Goal: Task Accomplishment & Management: Manage account settings

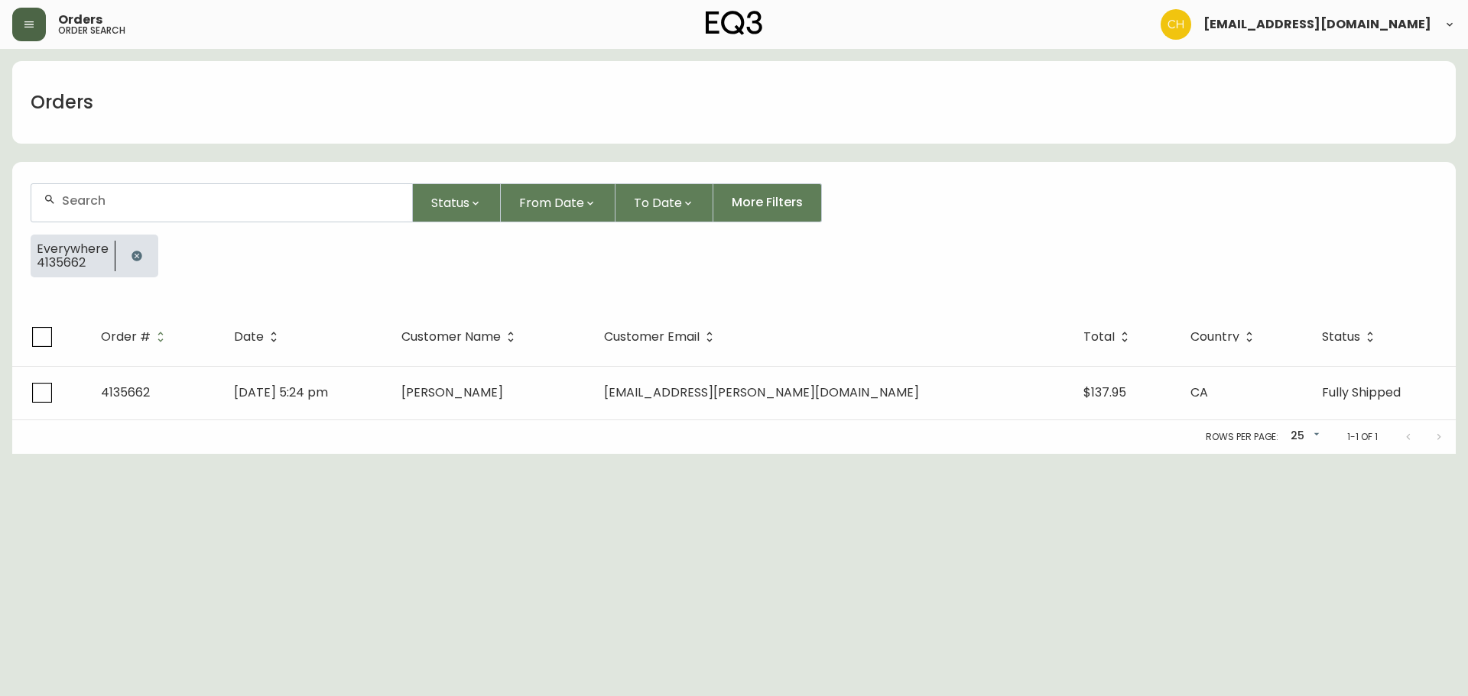
drag, startPoint x: 41, startPoint y: 20, endPoint x: 19, endPoint y: 14, distance: 22.3
click at [33, 20] on button "button" at bounding box center [29, 25] width 34 height 34
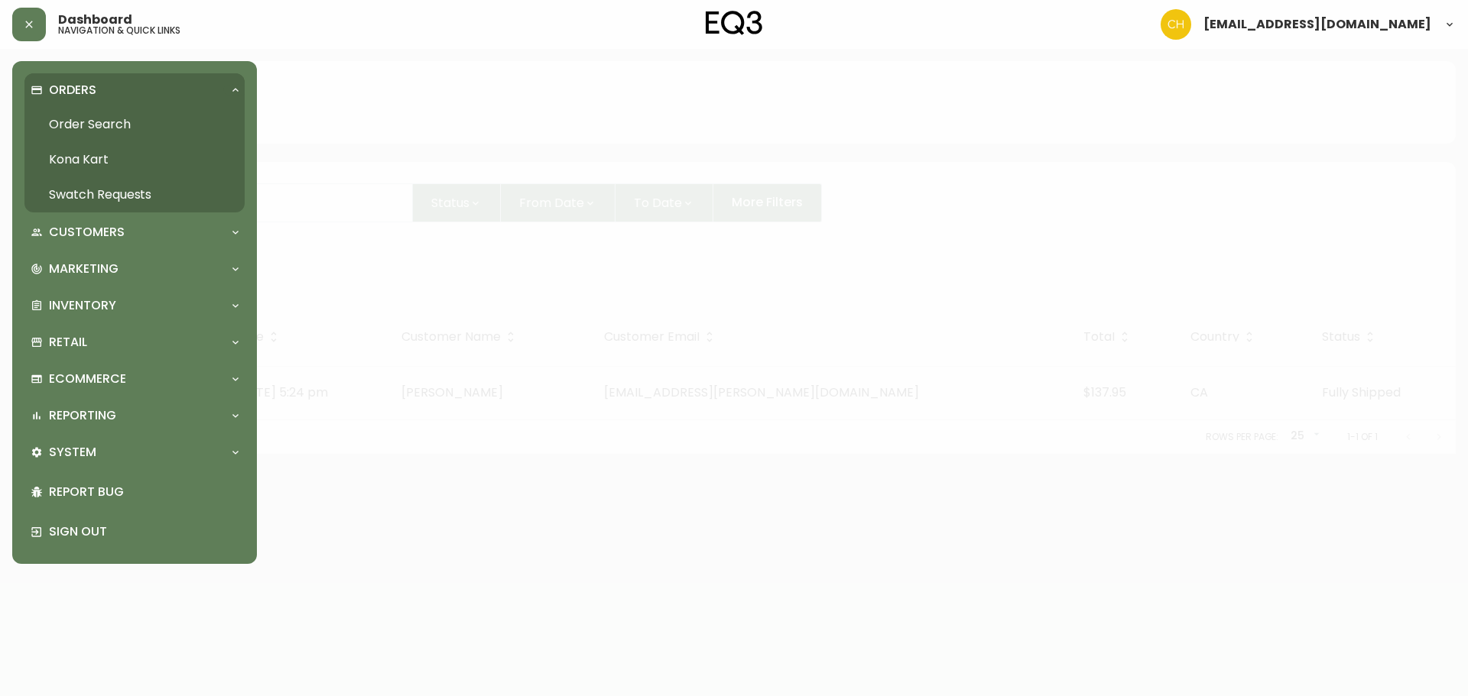
drag, startPoint x: 83, startPoint y: 190, endPoint x: 90, endPoint y: 180, distance: 13.2
click at [83, 193] on link "Swatch Requests" at bounding box center [134, 194] width 220 height 35
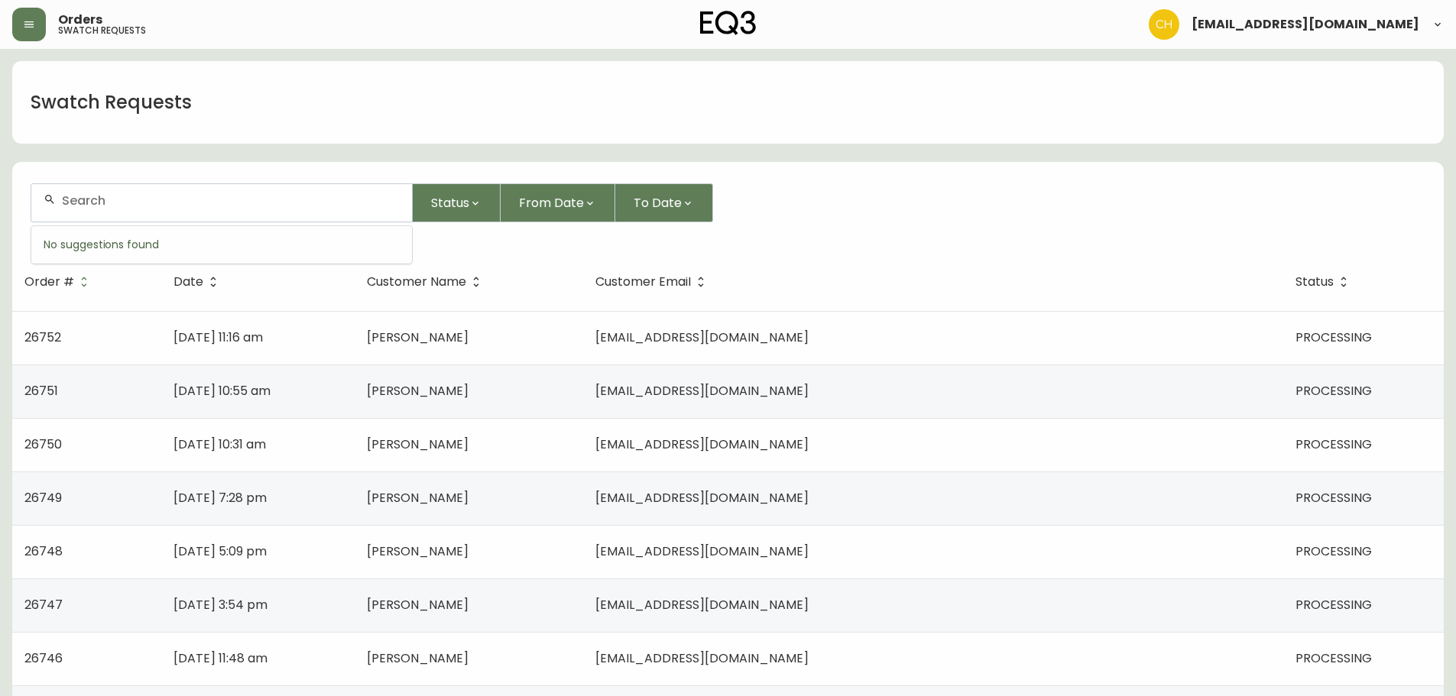
click at [90, 203] on input "text" at bounding box center [231, 200] width 338 height 15
type input "26644"
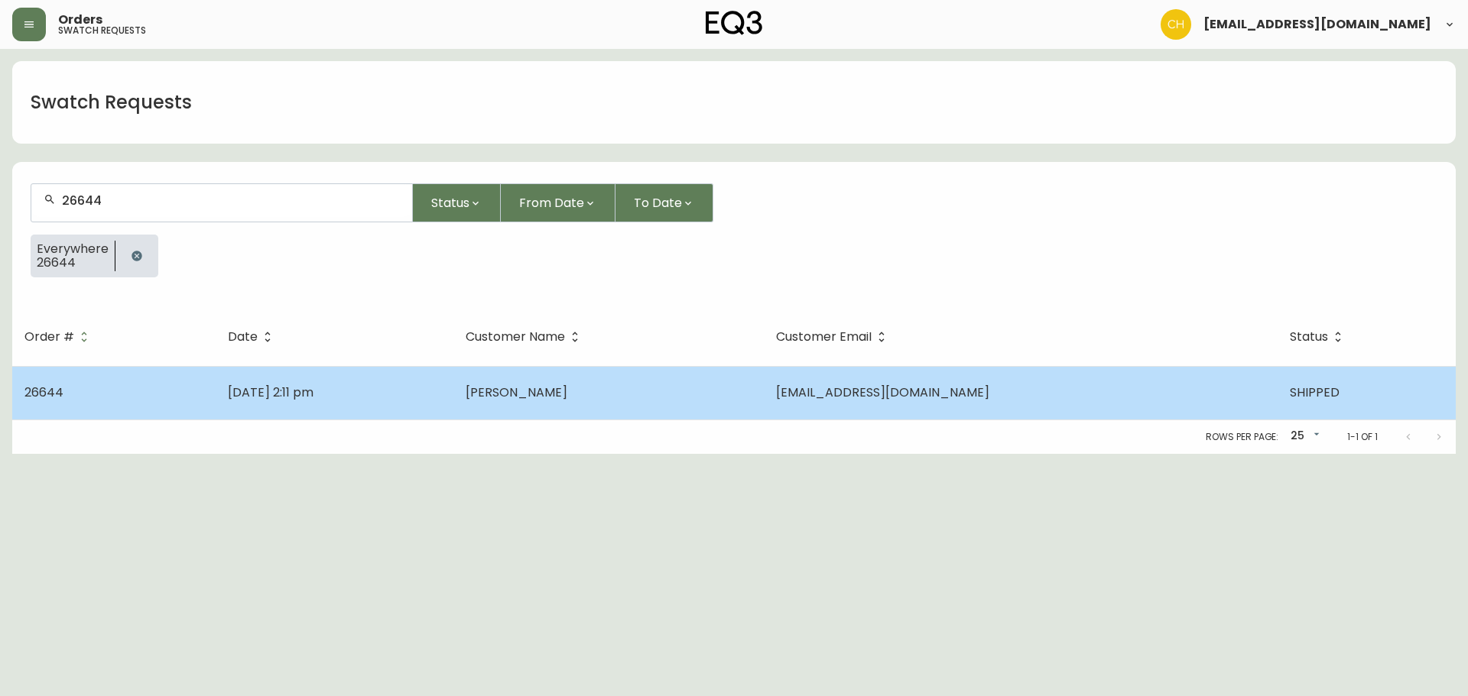
click at [567, 394] on span "[PERSON_NAME]" at bounding box center [517, 393] width 102 height 18
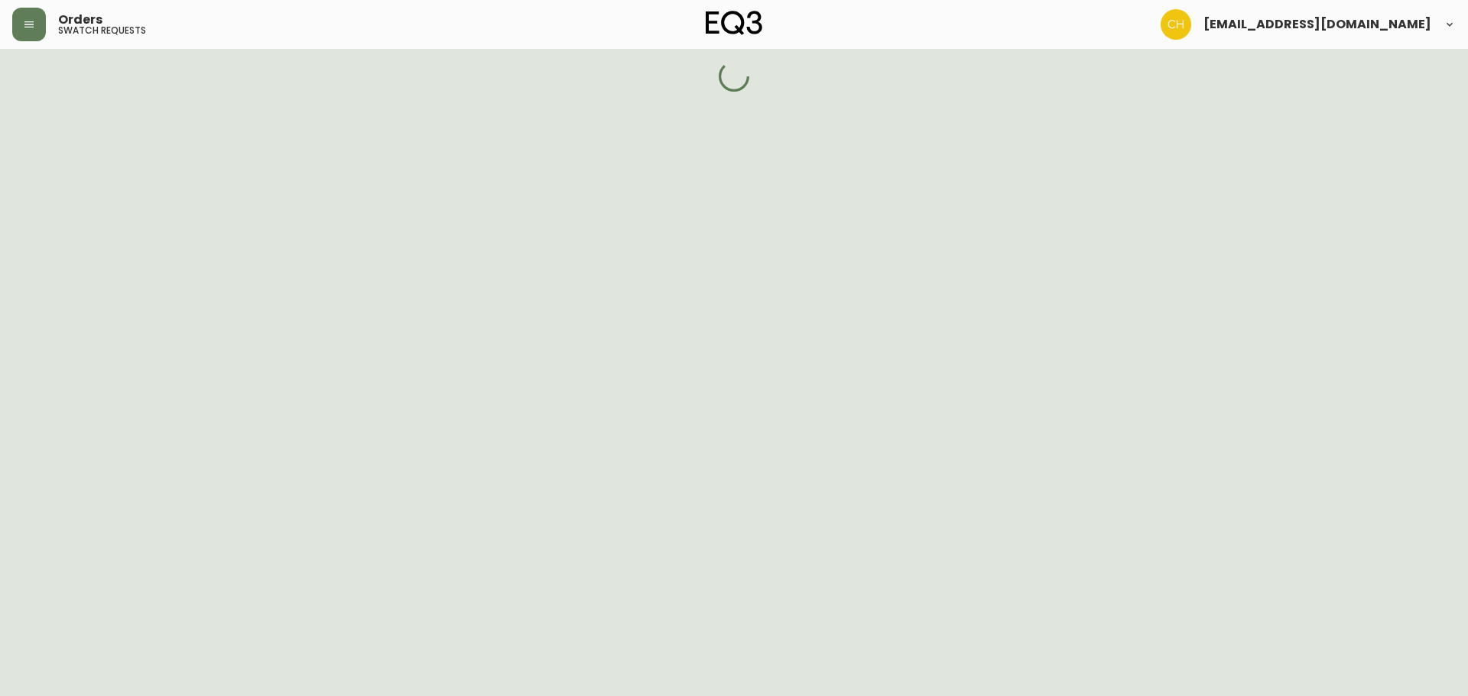
select select "SHIPPED"
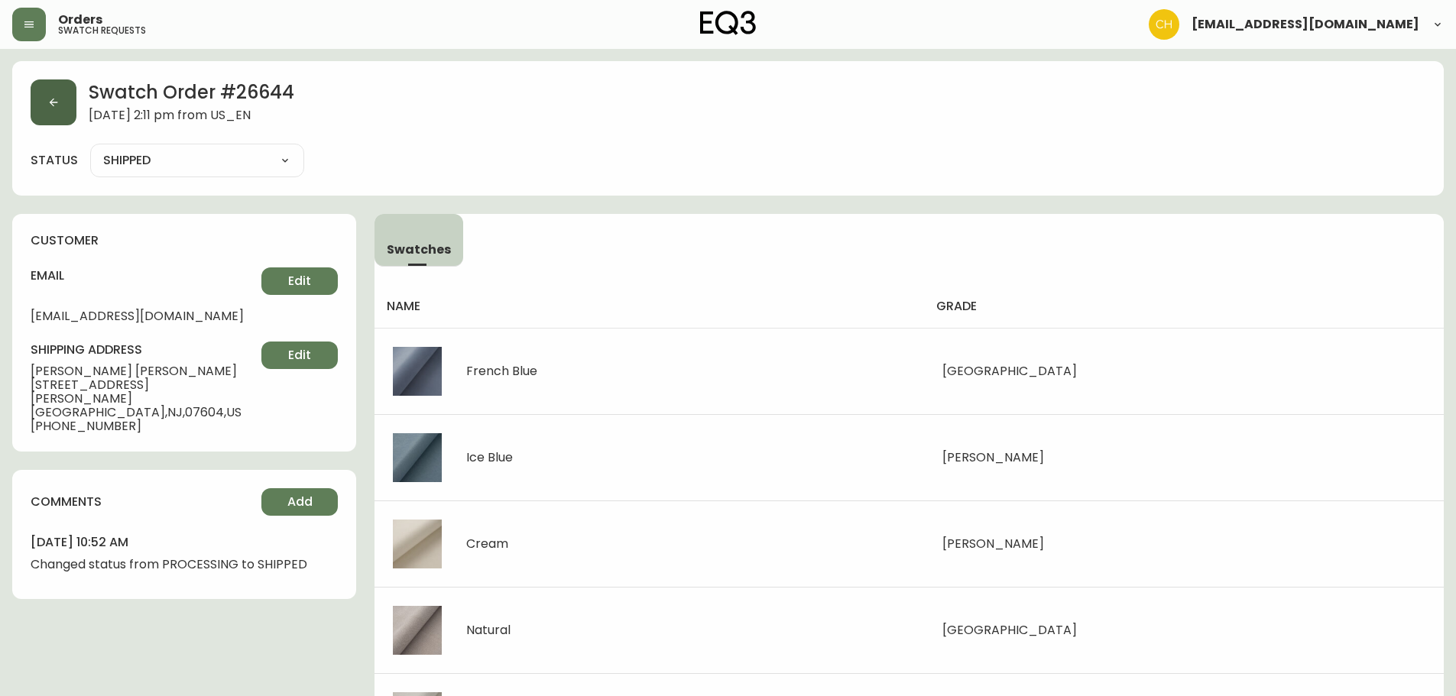
click at [57, 110] on button "button" at bounding box center [54, 103] width 46 height 46
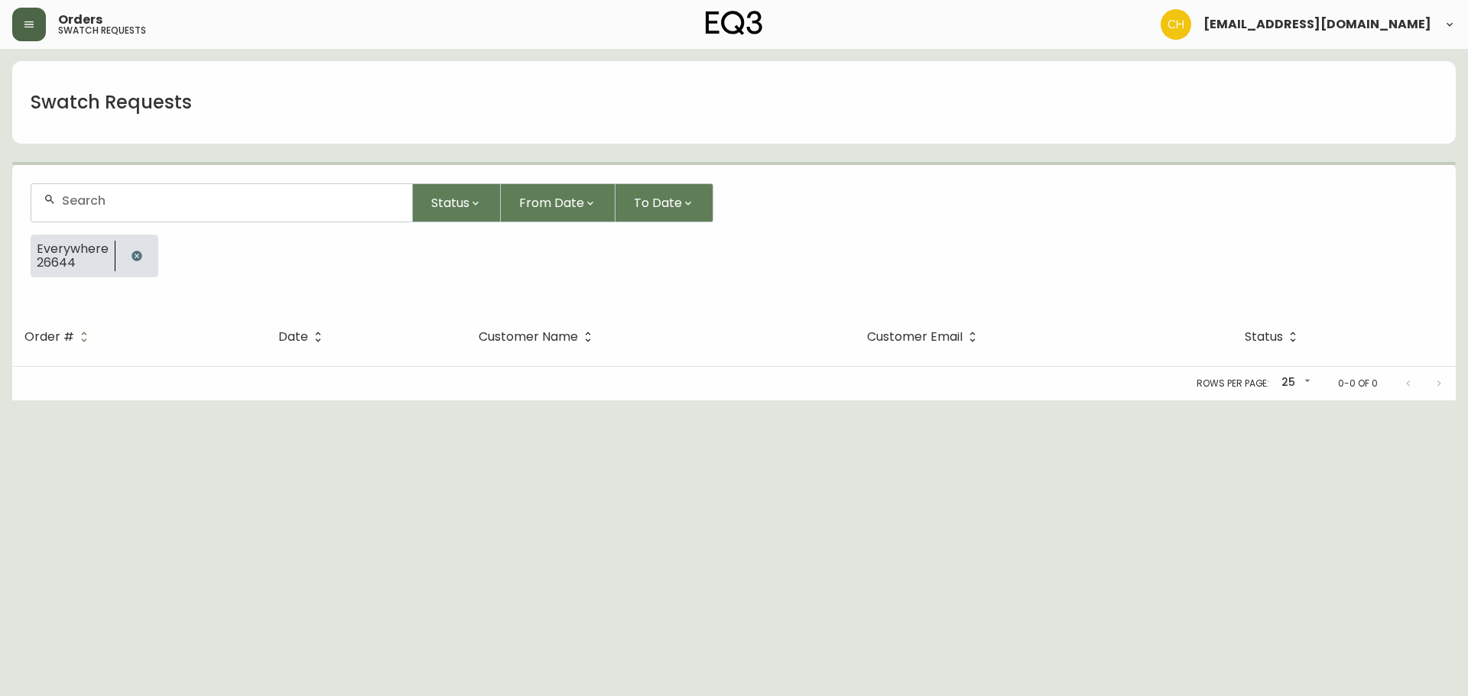
click at [37, 37] on button "button" at bounding box center [29, 25] width 34 height 34
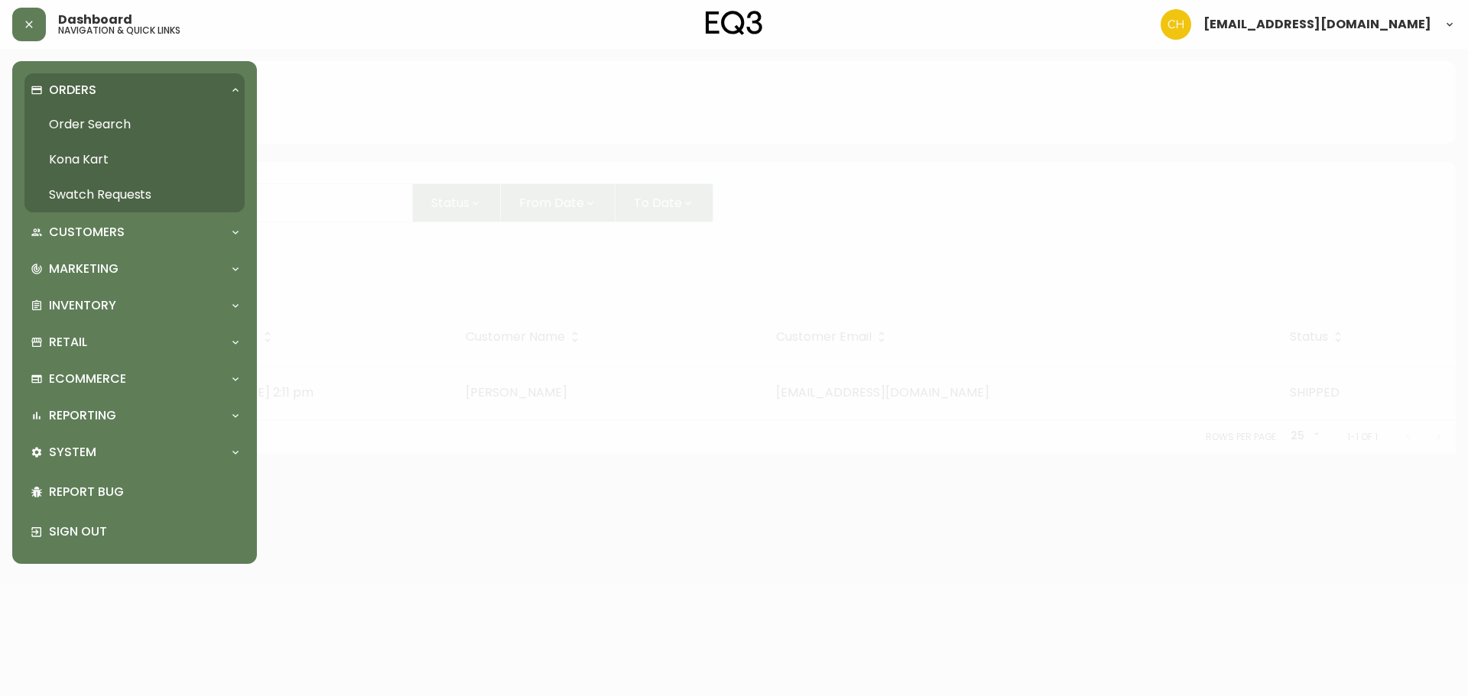
click at [69, 124] on link "Order Search" at bounding box center [134, 124] width 220 height 35
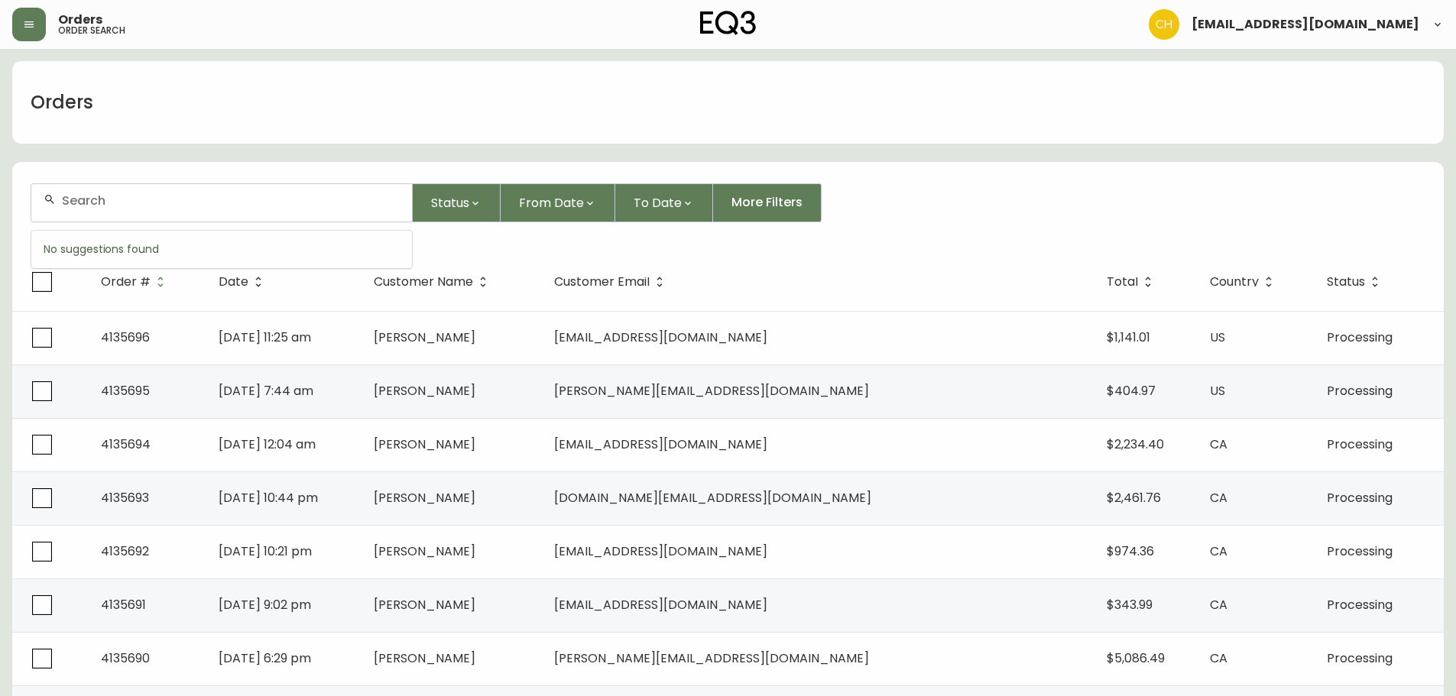
click at [76, 203] on input "text" at bounding box center [231, 200] width 338 height 15
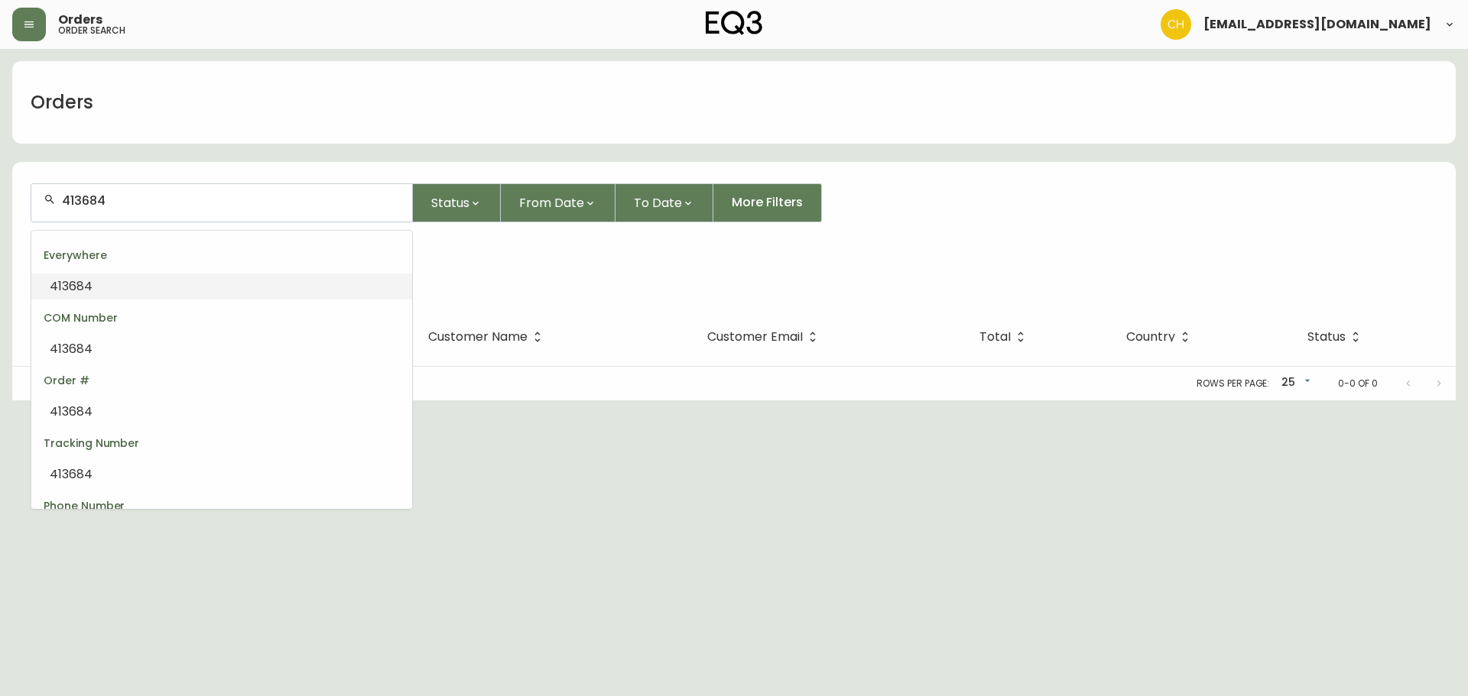
drag, startPoint x: 141, startPoint y: 195, endPoint x: 0, endPoint y: 195, distance: 140.7
click at [0, 195] on main "Orders 413684 Status From Date To Date More Filters Everywhere 413684 Order # D…" at bounding box center [734, 225] width 1468 height 352
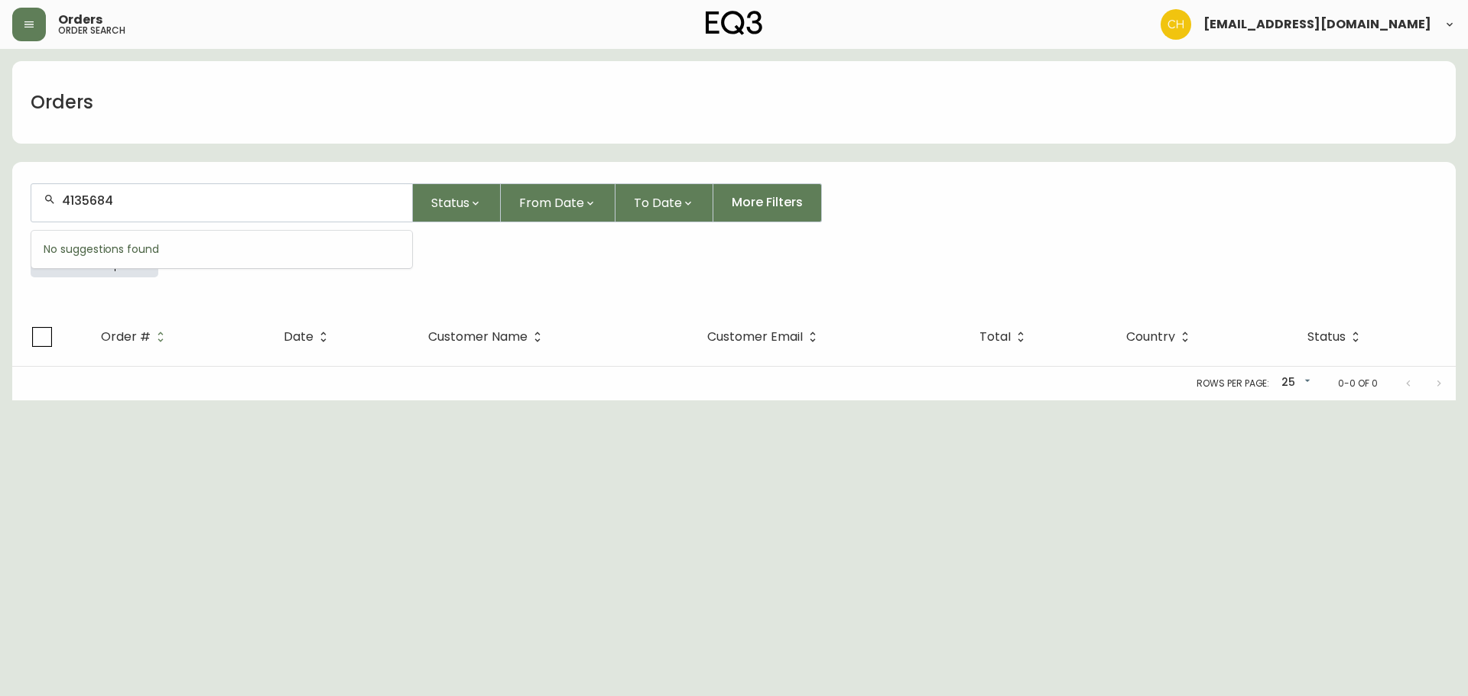
type input "4135684"
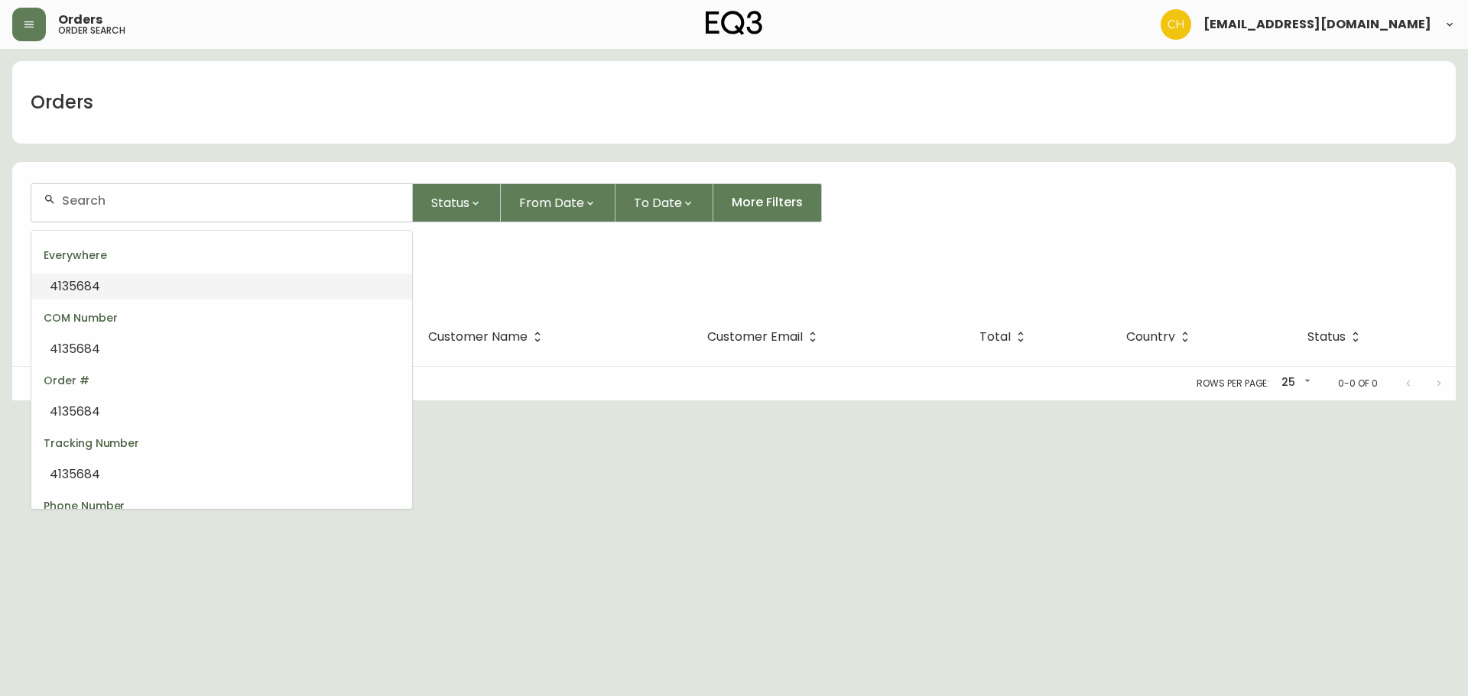
type input "4135684"
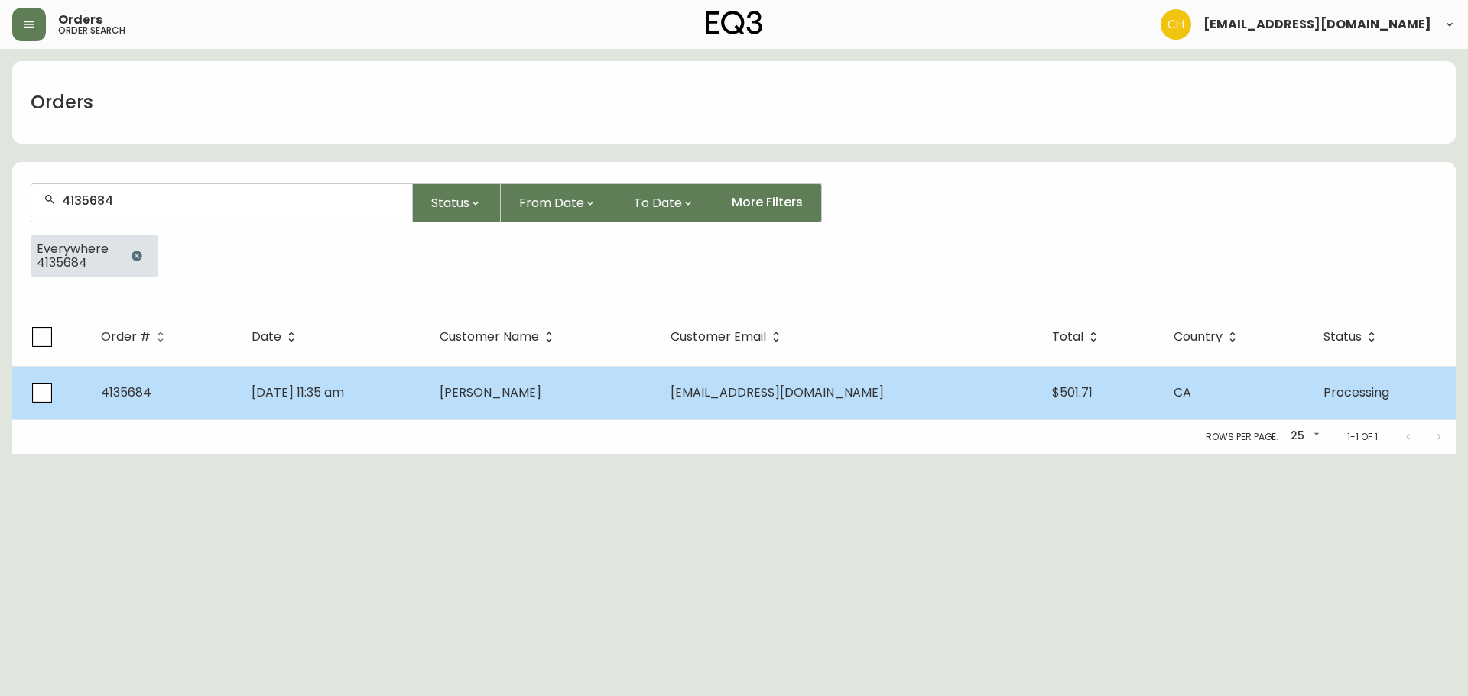
click at [427, 402] on td "[DATE] 11:35 am" at bounding box center [333, 393] width 188 height 54
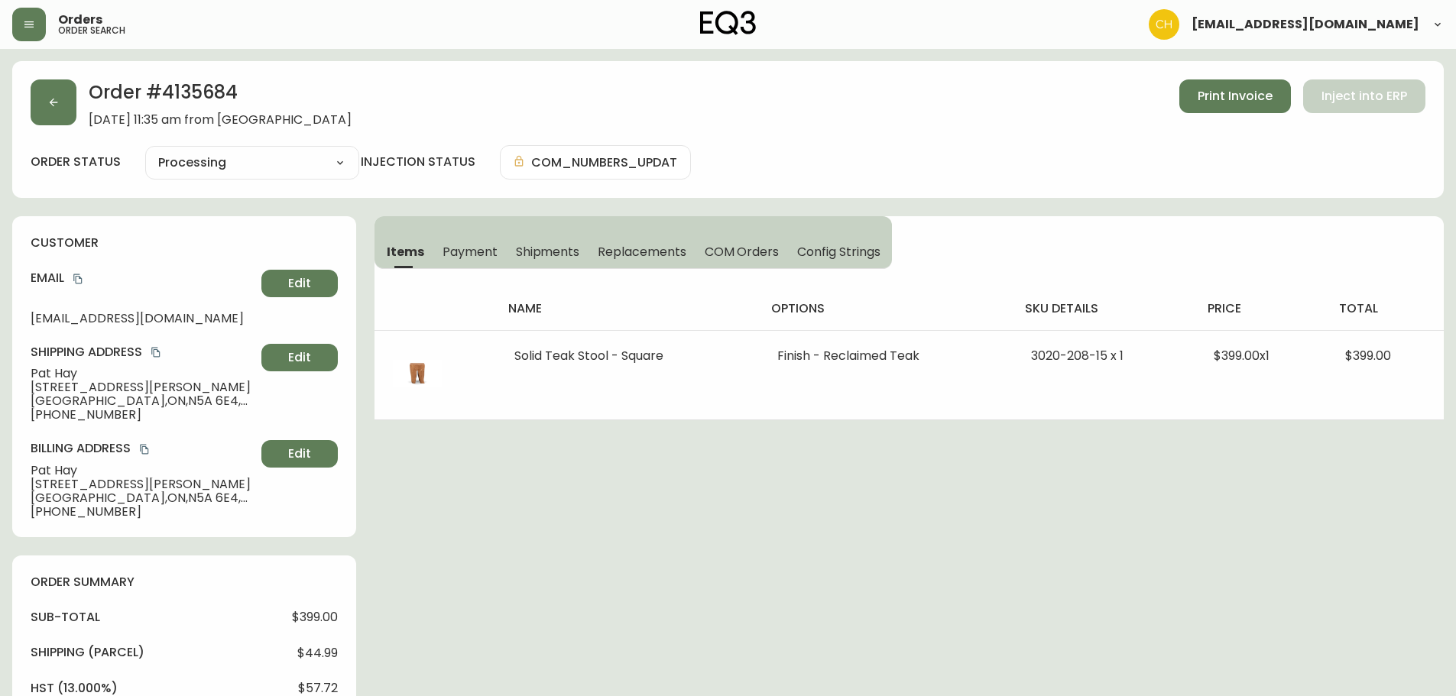
type input "Processing"
select select "PROCESSING"
click at [49, 102] on icon "button" at bounding box center [53, 102] width 12 height 12
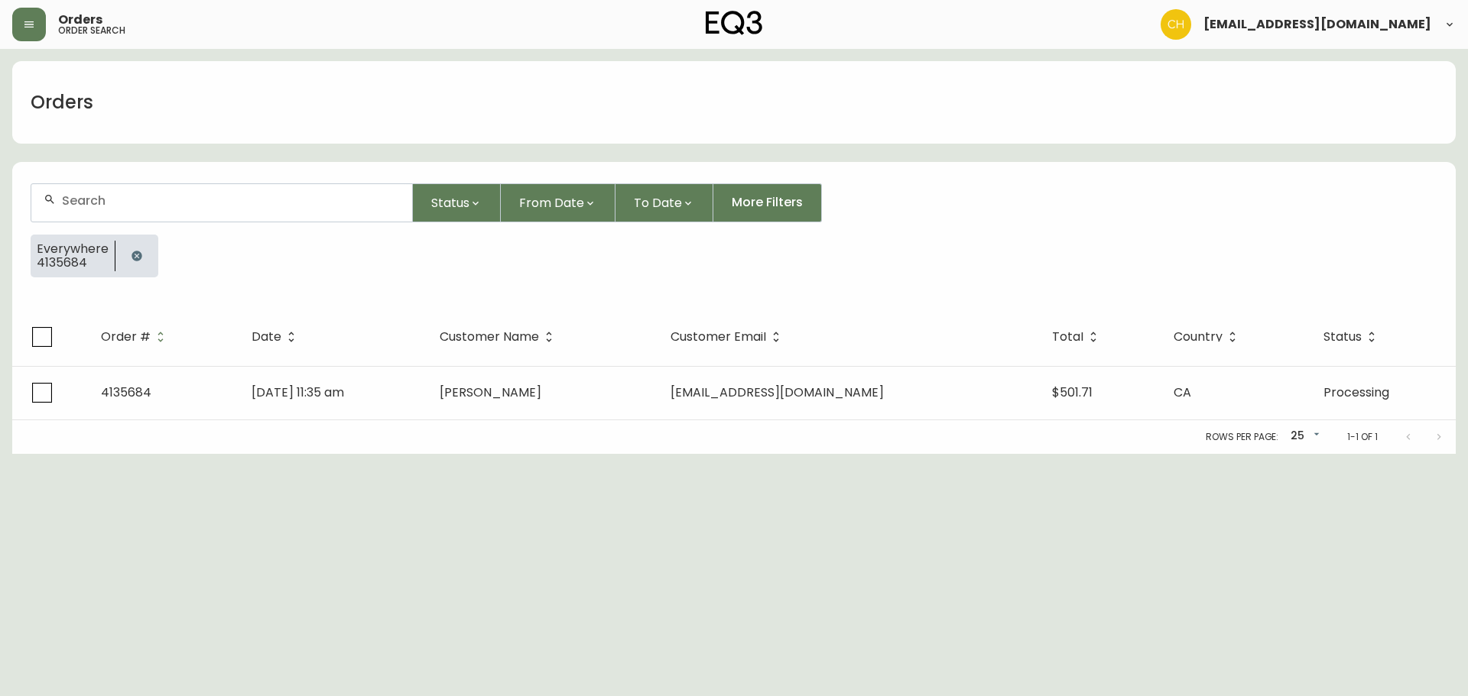
click at [73, 206] on div at bounding box center [221, 202] width 381 height 37
type input "4135691"
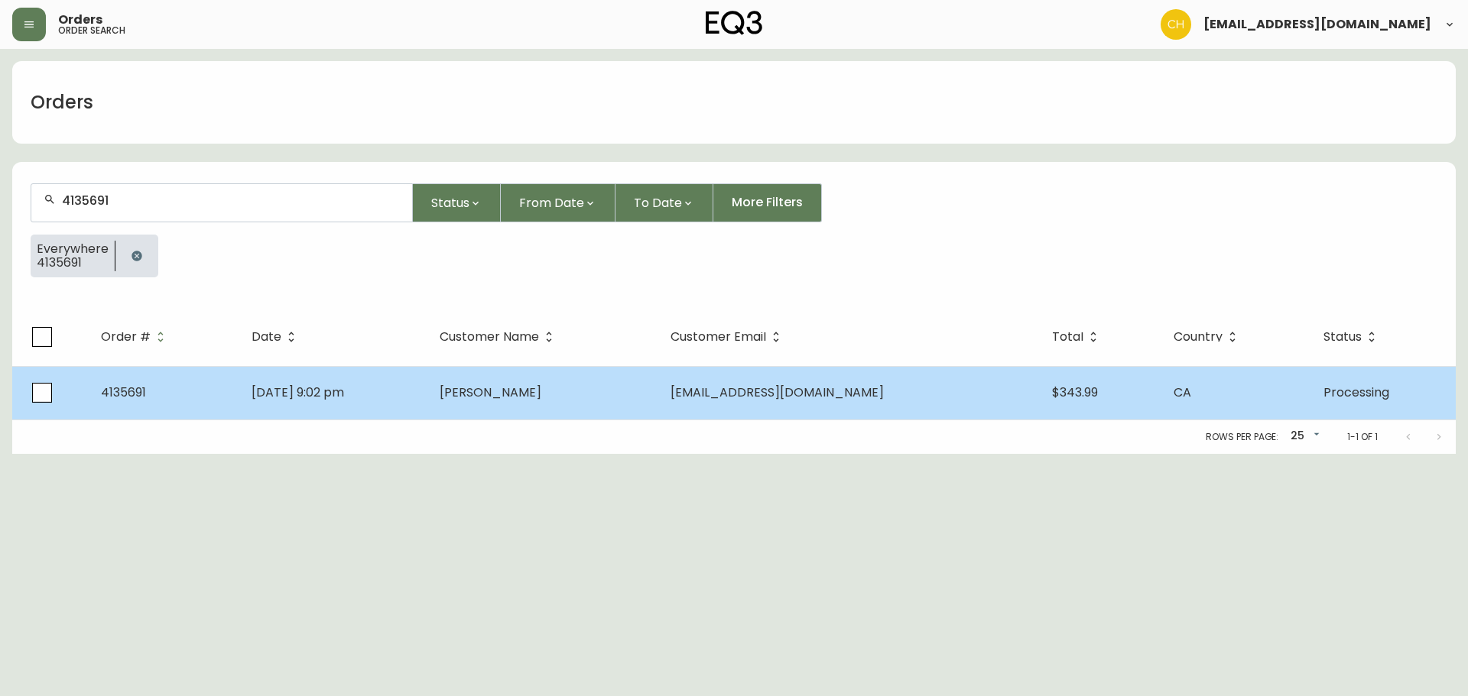
click at [427, 396] on td "[DATE] 9:02 pm" at bounding box center [333, 393] width 188 height 54
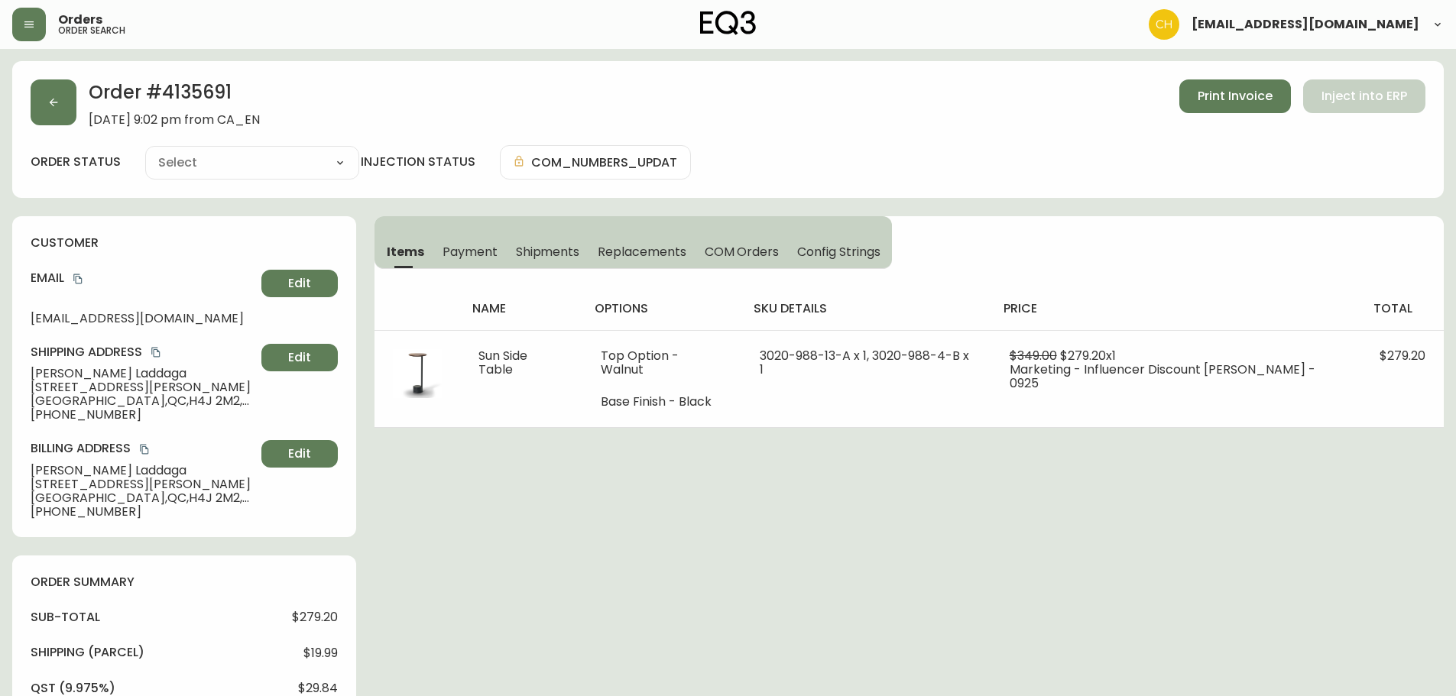
type input "Processing"
select select "PROCESSING"
click at [58, 103] on icon "button" at bounding box center [53, 102] width 12 height 12
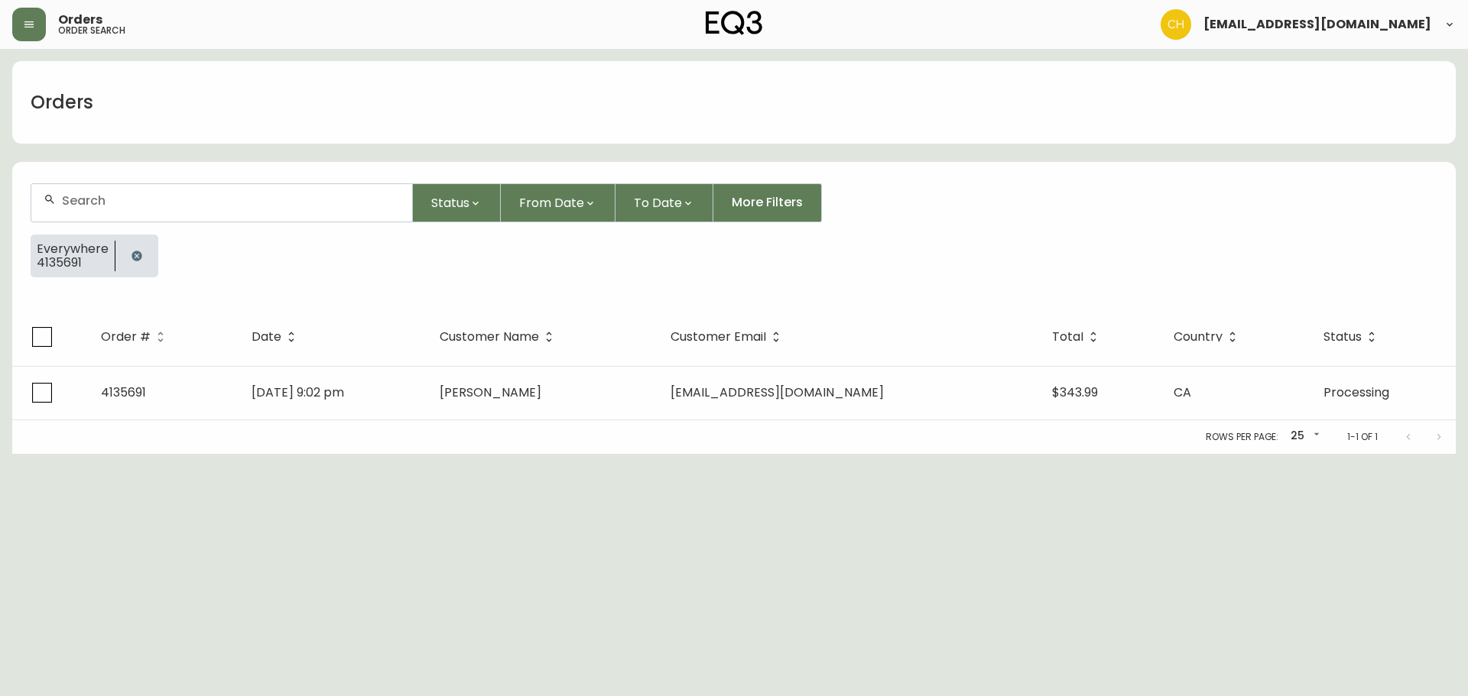
click at [98, 196] on input "text" at bounding box center [231, 200] width 338 height 15
drag, startPoint x: 82, startPoint y: 198, endPoint x: 0, endPoint y: 201, distance: 81.9
click at [0, 201] on main "Orders 4 Status From Date To Date More Filters Everywhere 4135691 Order # Date …" at bounding box center [734, 251] width 1468 height 405
type input "4135685"
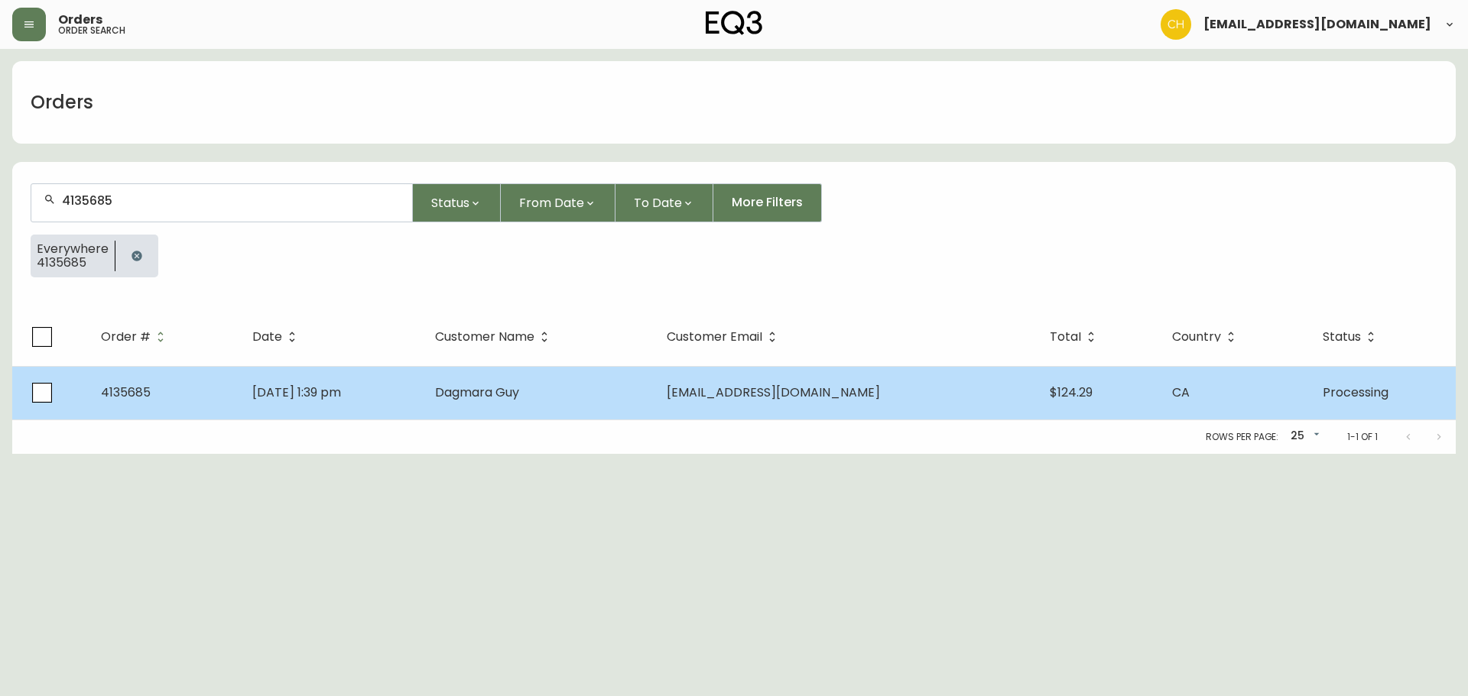
click at [407, 387] on td "[DATE] 1:39 pm" at bounding box center [331, 393] width 183 height 54
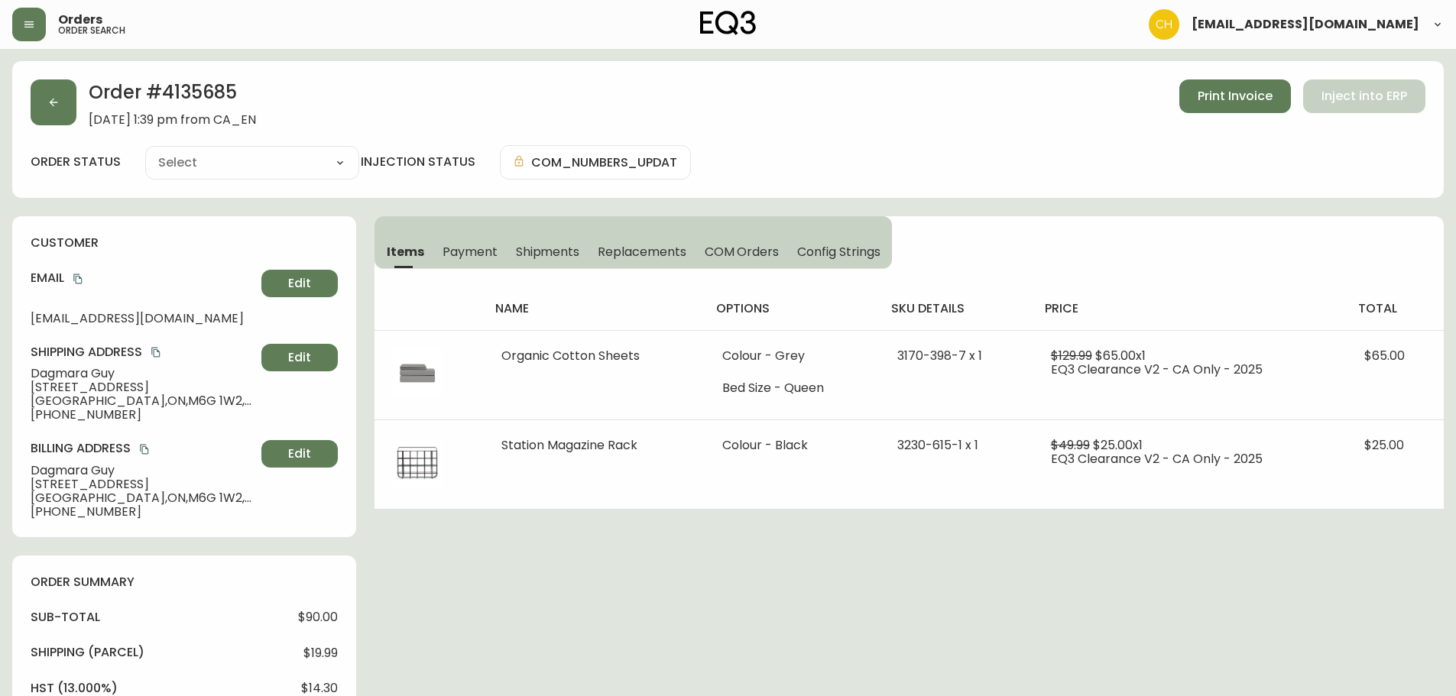
type input "Processing"
select select "PROCESSING"
click at [50, 101] on icon "button" at bounding box center [53, 102] width 12 height 12
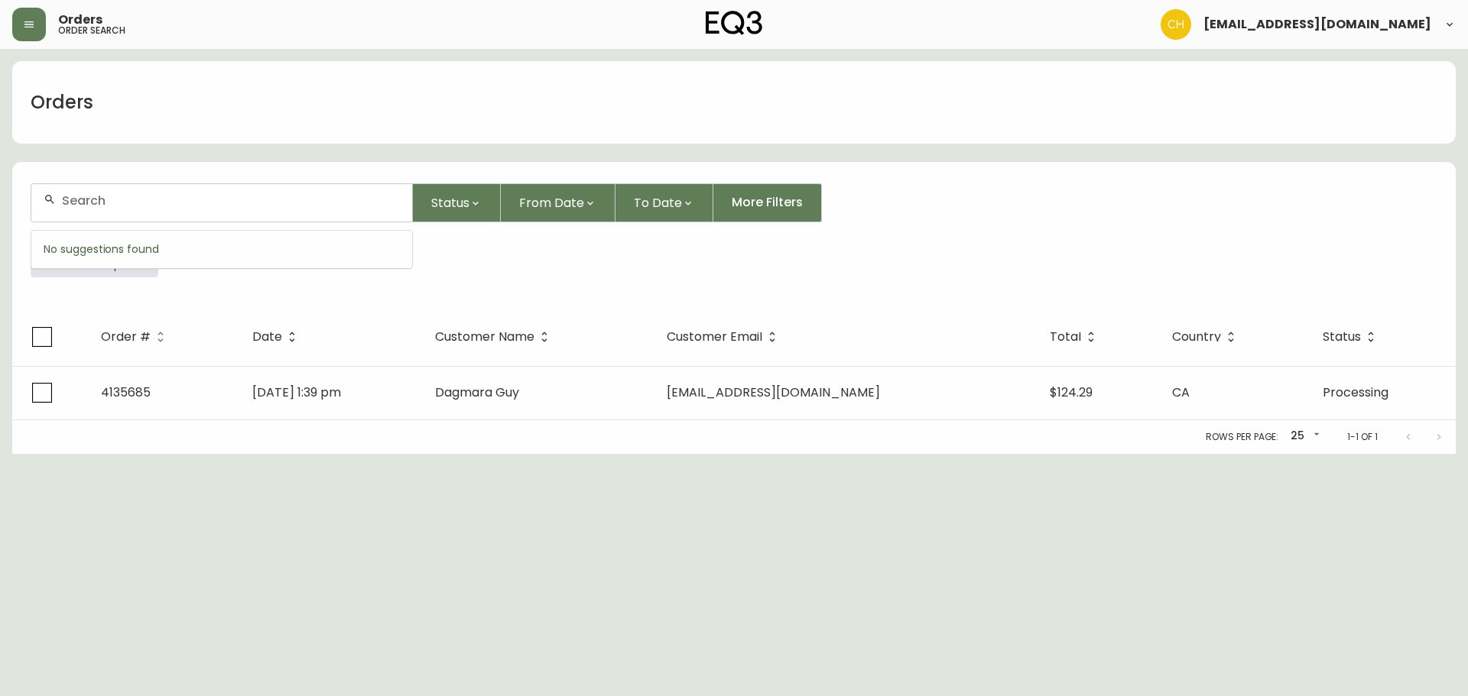
click at [76, 196] on input "text" at bounding box center [231, 200] width 338 height 15
type input "4135687"
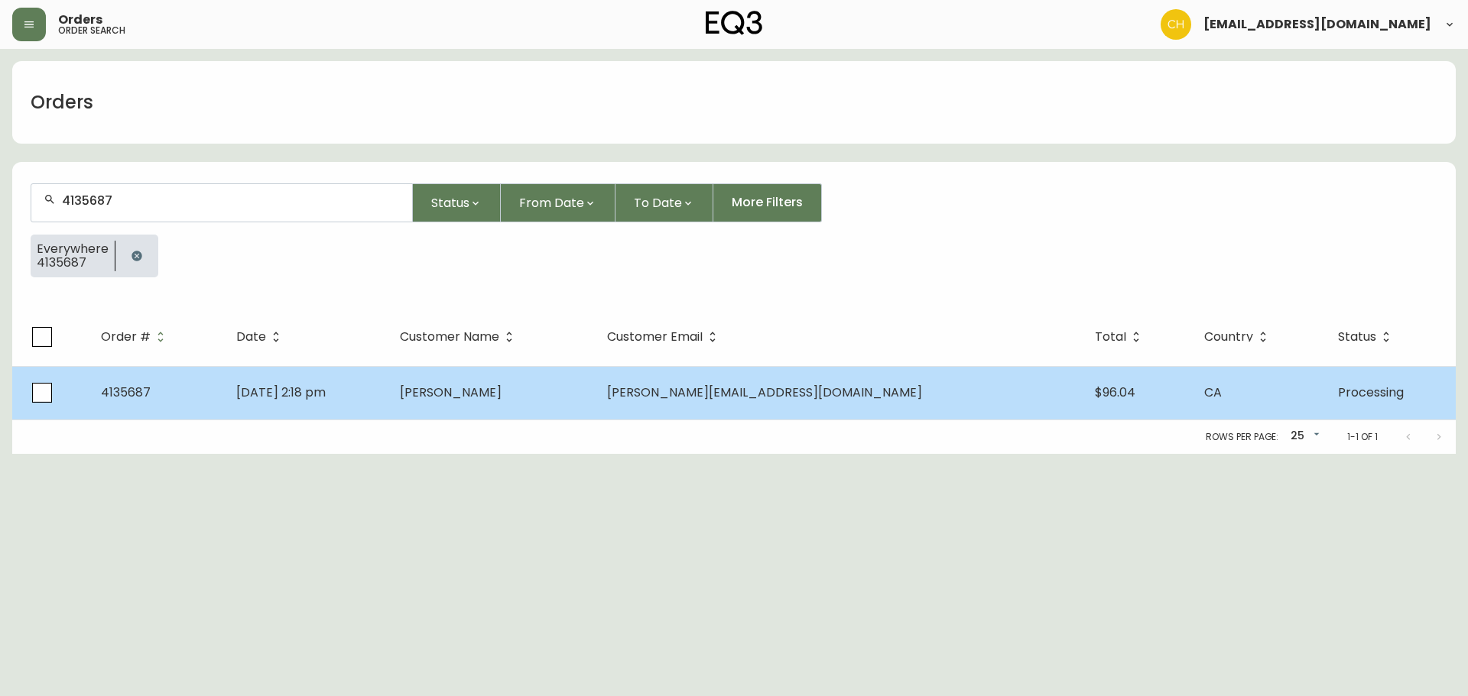
click at [388, 387] on td "[DATE] 2:18 pm" at bounding box center [306, 393] width 164 height 54
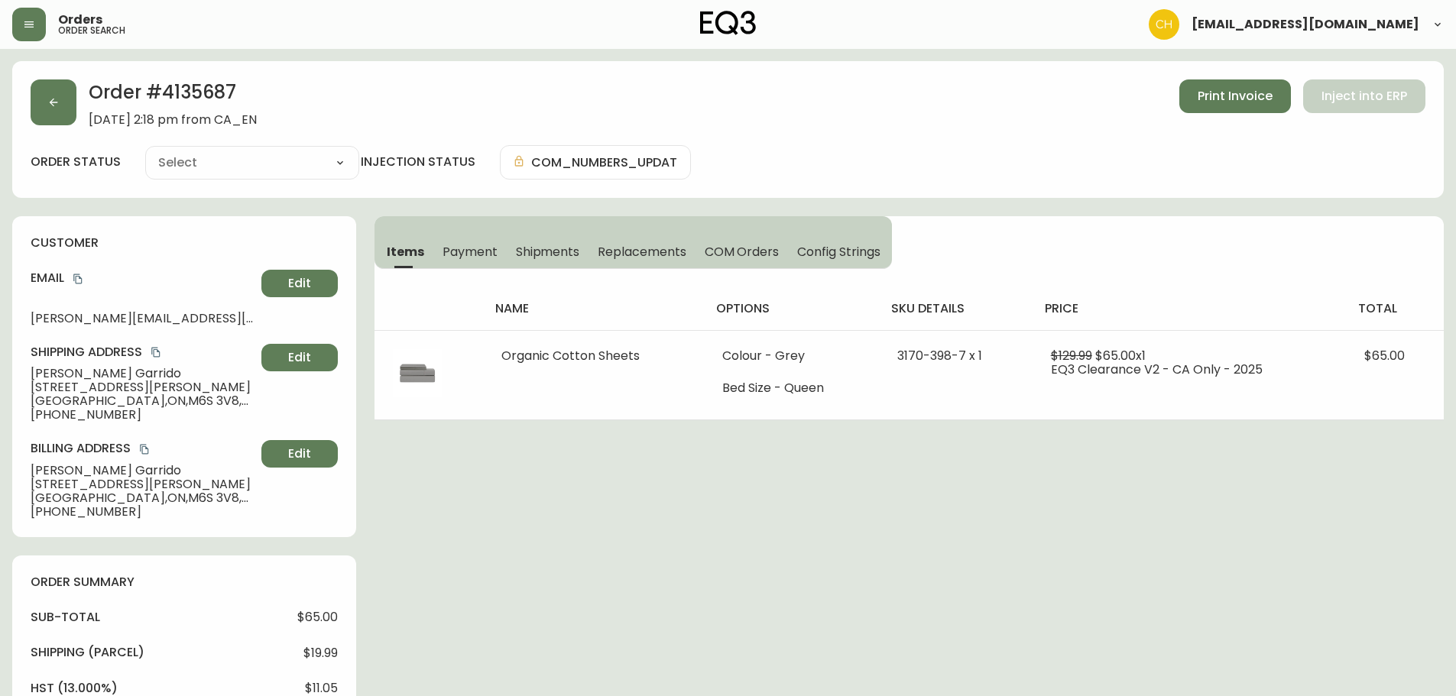
type input "Processing"
select select "PROCESSING"
click at [64, 118] on button "button" at bounding box center [54, 103] width 46 height 46
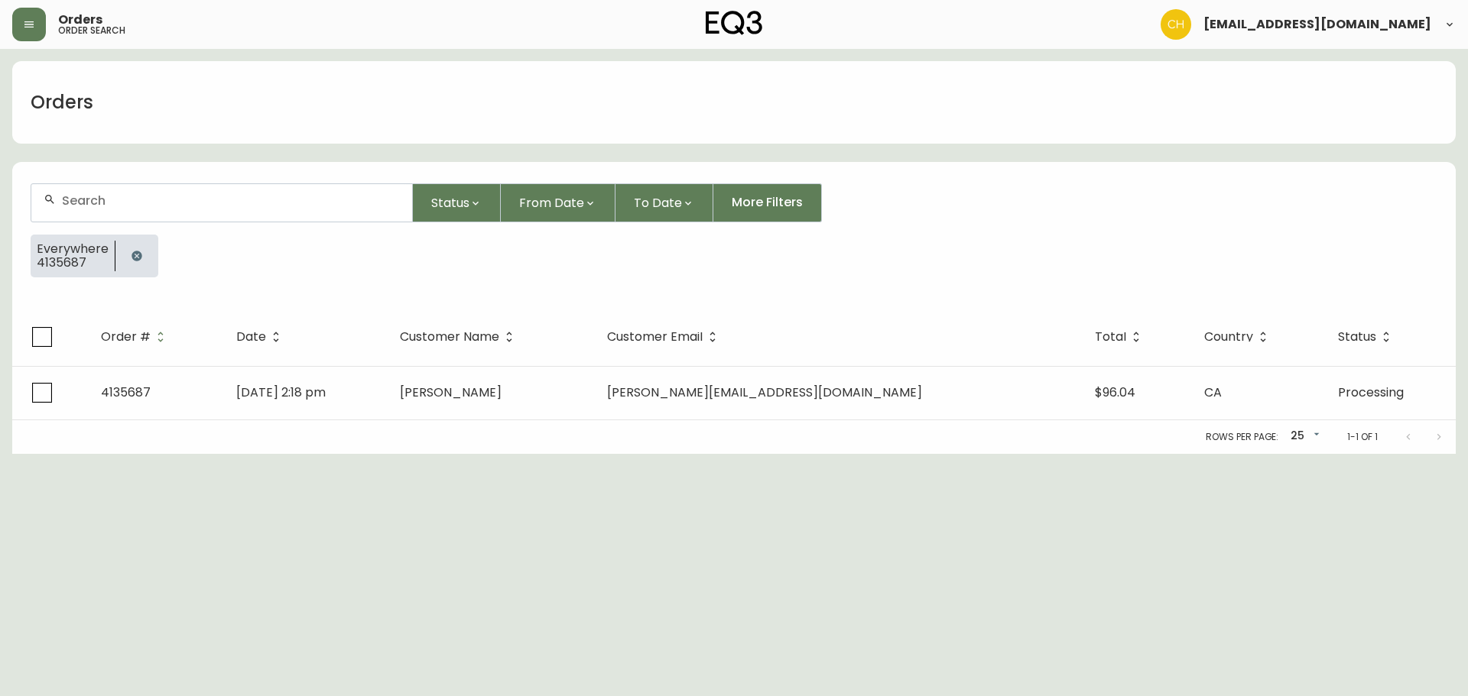
click at [82, 197] on input "text" at bounding box center [231, 200] width 338 height 15
type input "4135688"
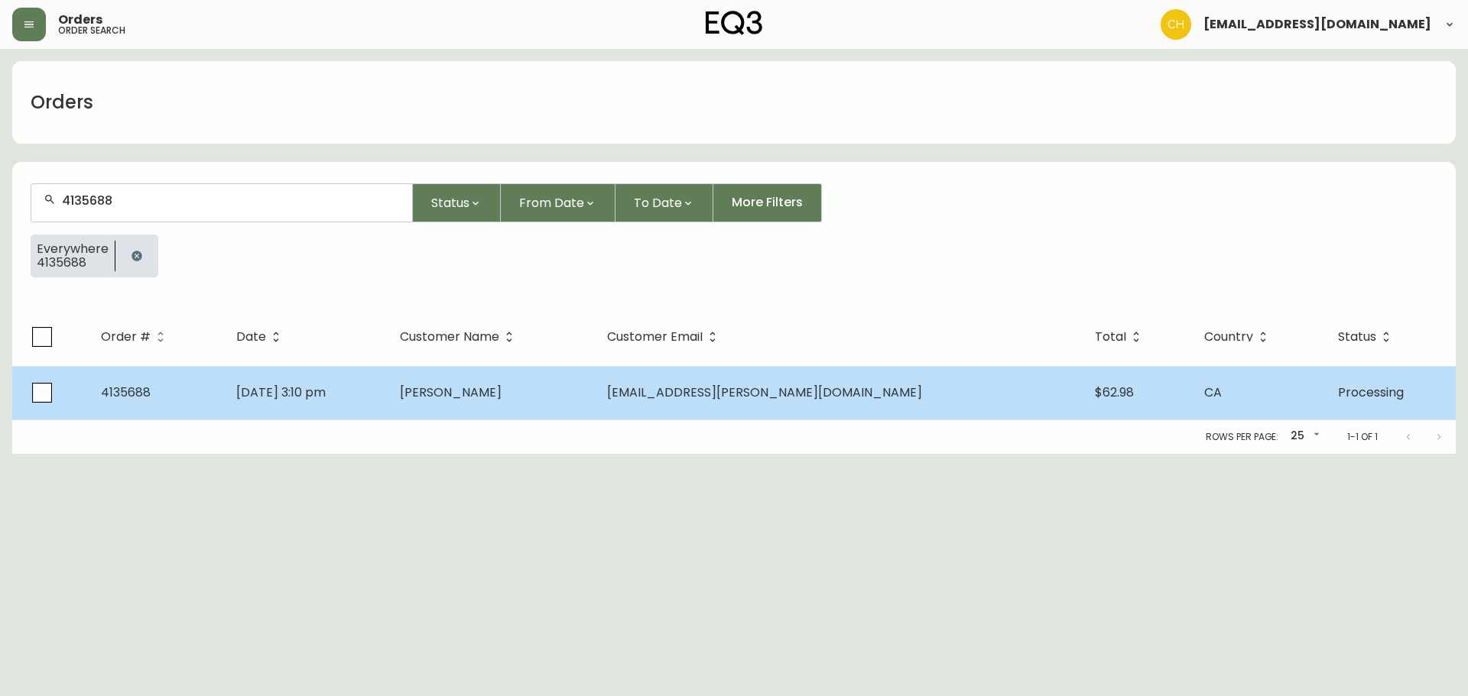
click at [388, 390] on td "[DATE] 3:10 pm" at bounding box center [306, 393] width 164 height 54
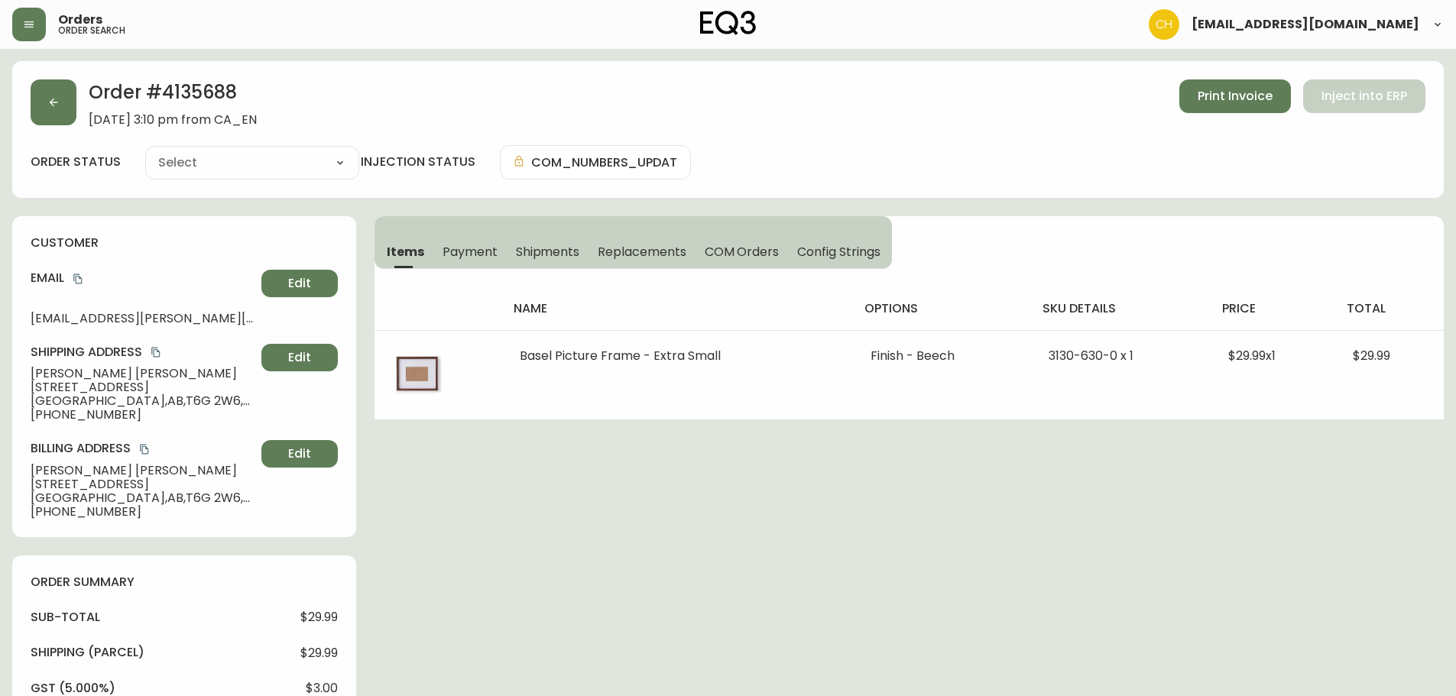
type input "Processing"
select select "PROCESSING"
click at [61, 112] on button "button" at bounding box center [54, 103] width 46 height 46
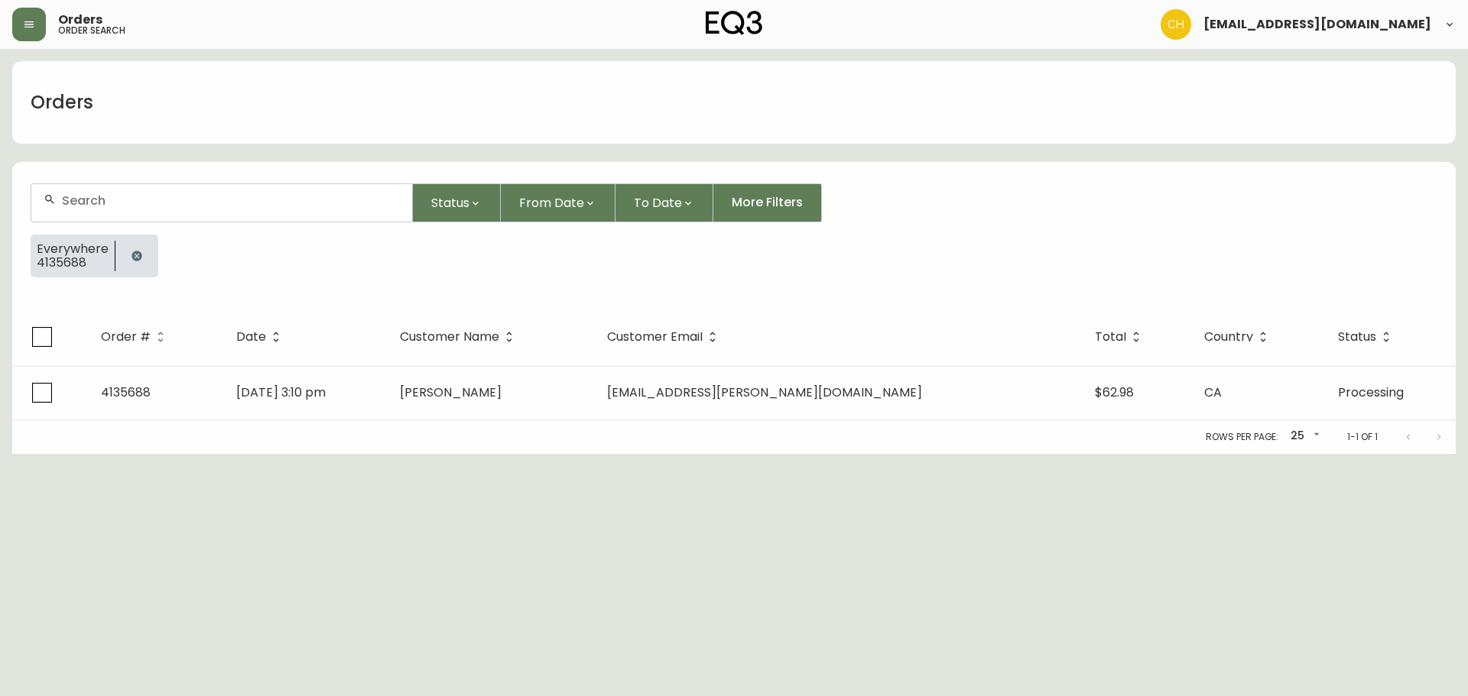
click at [76, 197] on input "text" at bounding box center [231, 200] width 338 height 15
type input "4135689"
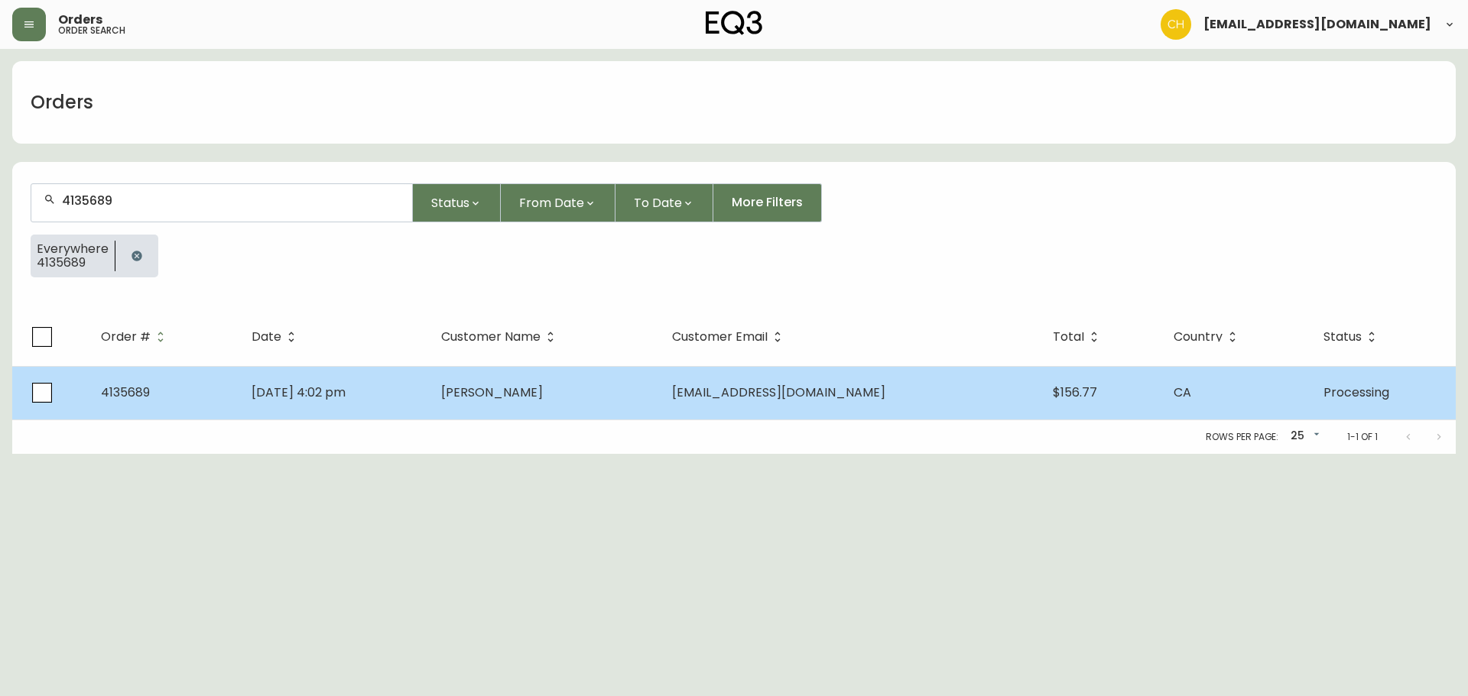
click at [539, 396] on span "[PERSON_NAME]" at bounding box center [492, 393] width 102 height 18
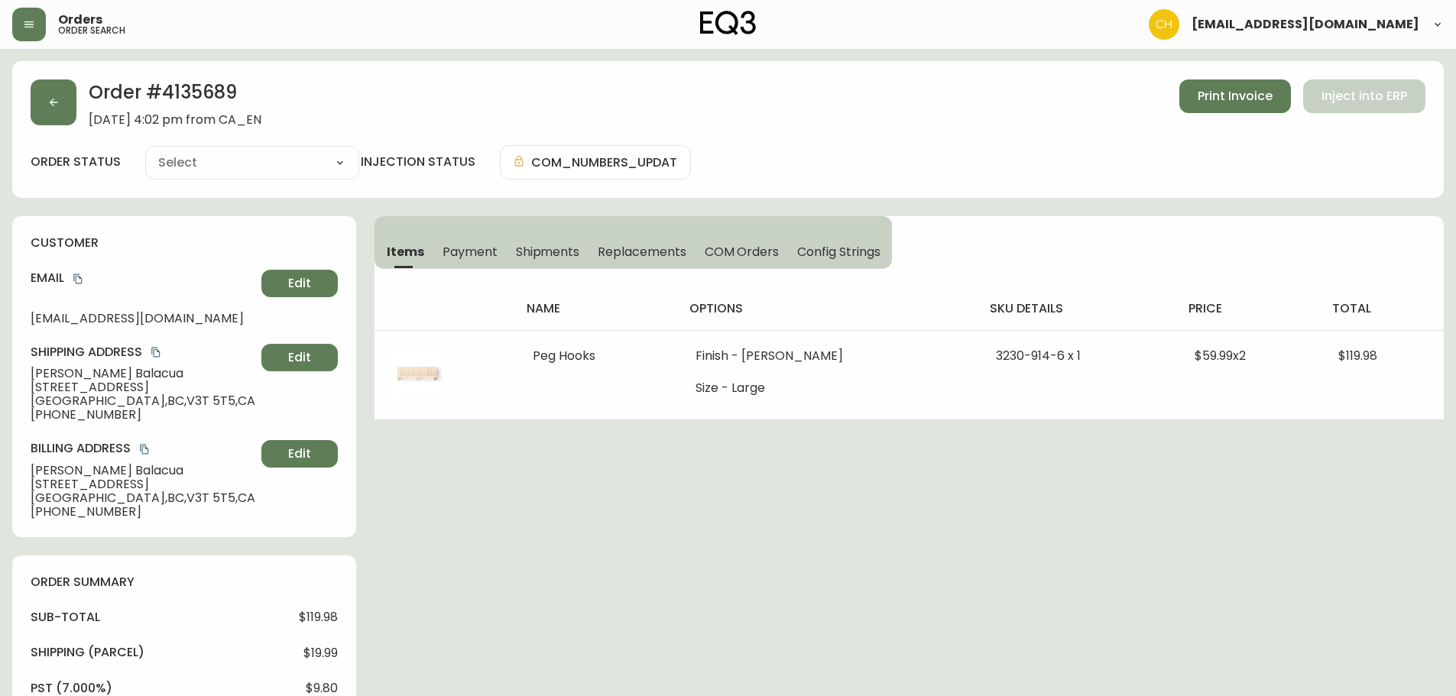
type input "Processing"
select select "PROCESSING"
click at [53, 96] on button "button" at bounding box center [54, 103] width 46 height 46
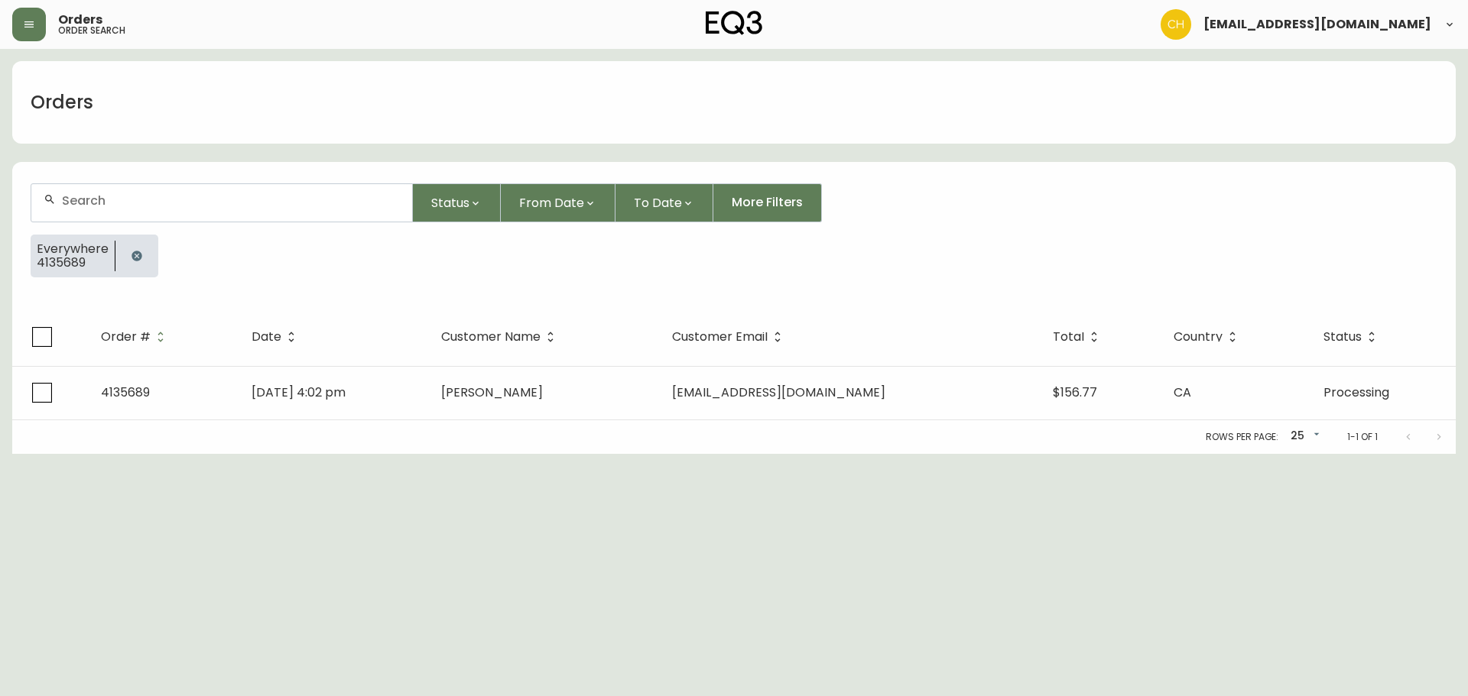
click at [79, 202] on input "text" at bounding box center [231, 200] width 338 height 15
type input "4135692"
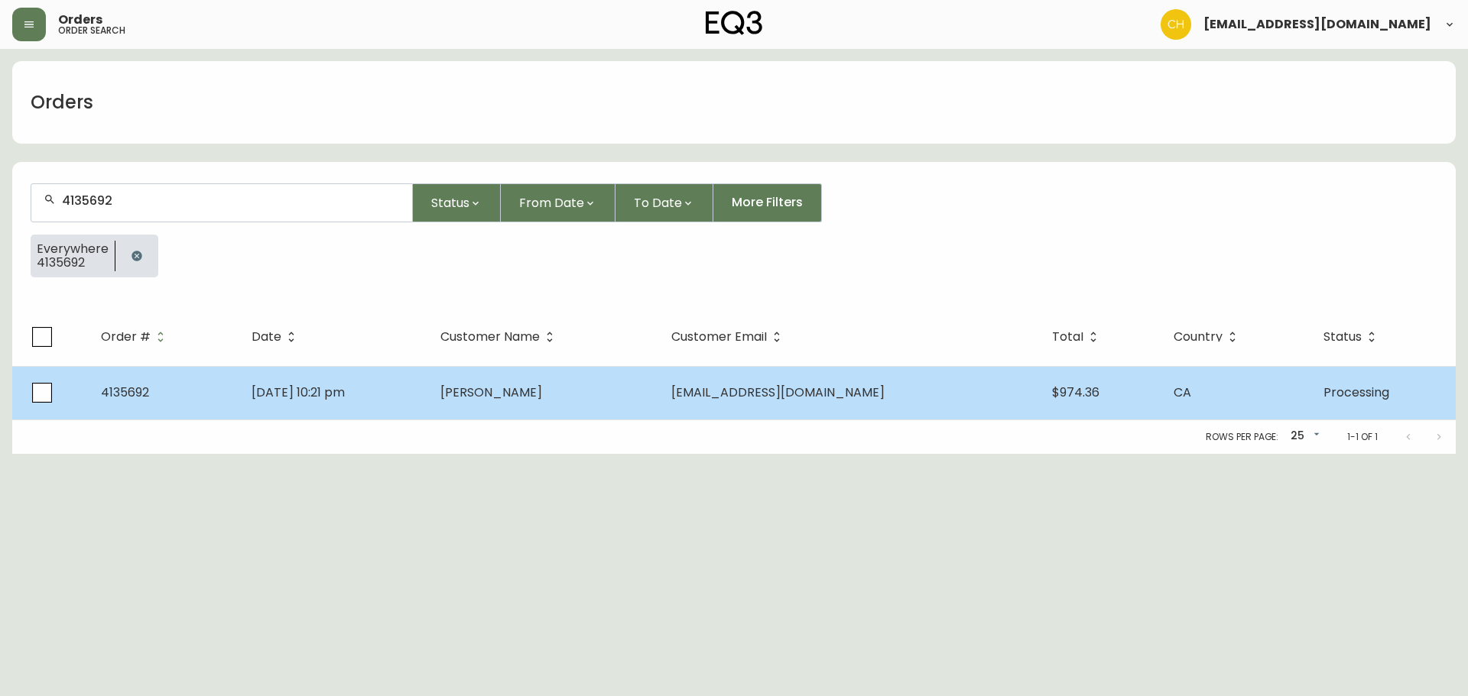
click at [512, 404] on td "[PERSON_NAME]" at bounding box center [543, 393] width 230 height 54
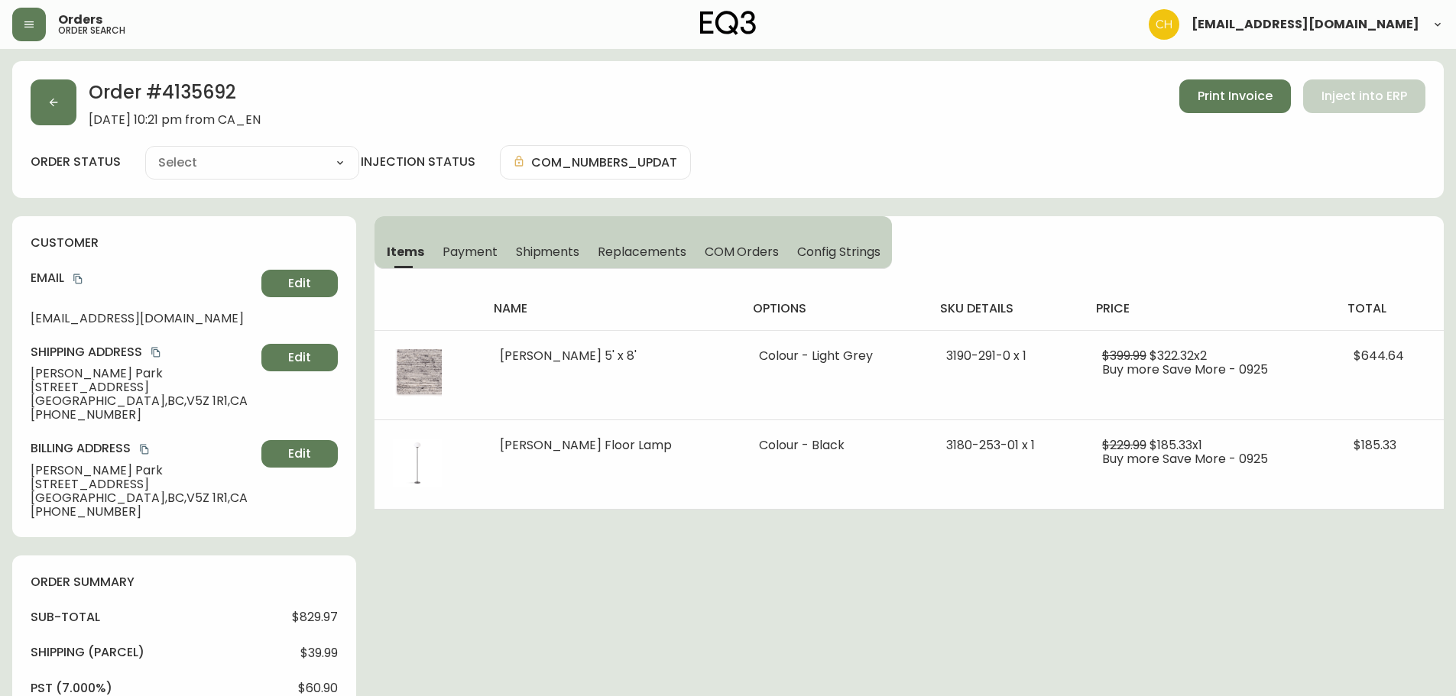
type input "Processing"
select select "PROCESSING"
click at [53, 110] on button "button" at bounding box center [54, 103] width 46 height 46
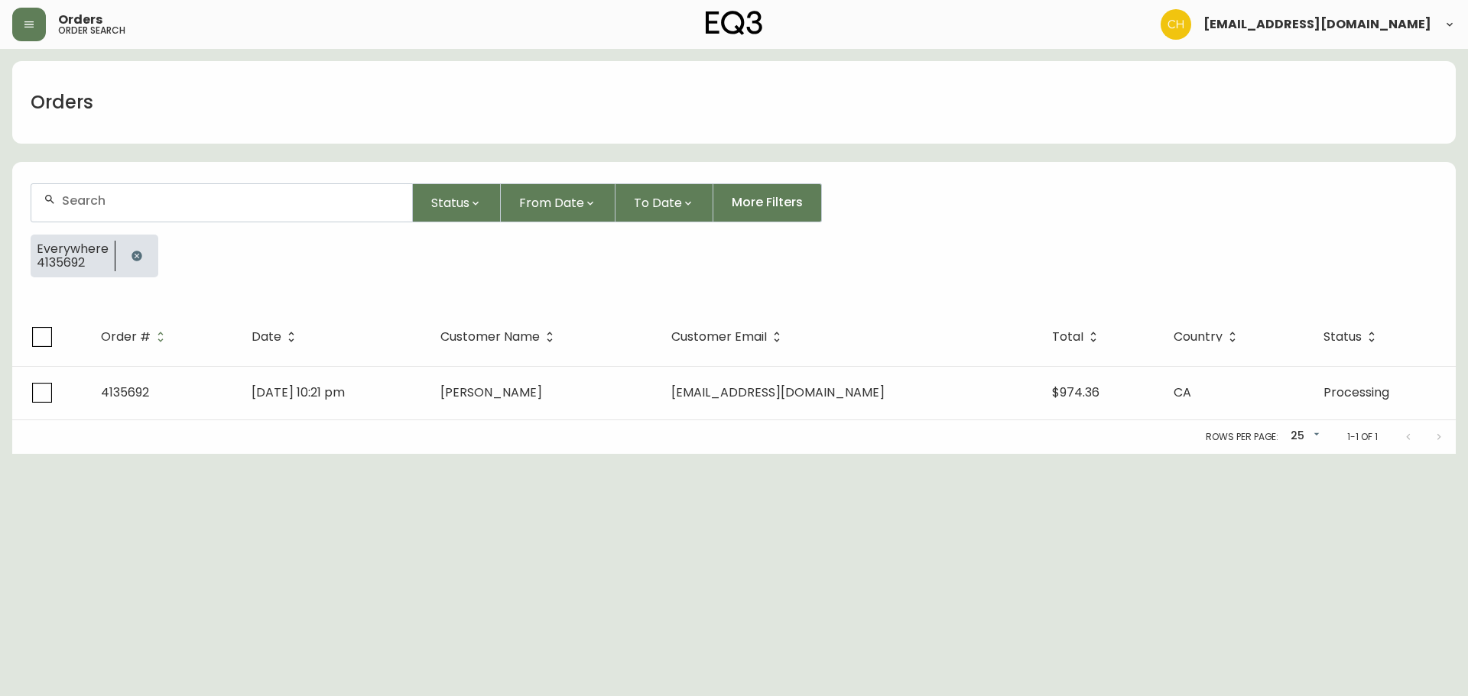
click at [98, 200] on input "text" at bounding box center [231, 200] width 338 height 15
click at [85, 202] on input "text" at bounding box center [231, 200] width 338 height 15
type input "4135695"
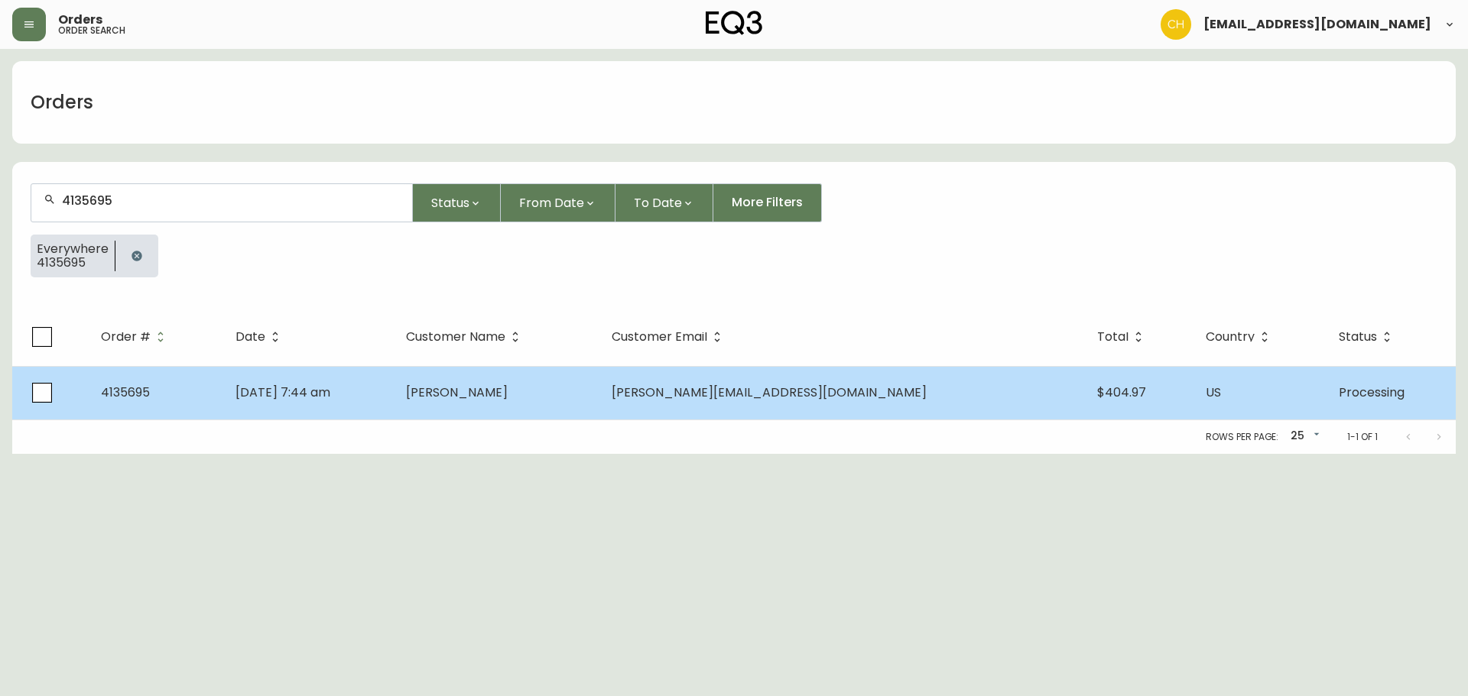
click at [563, 404] on td "[PERSON_NAME]" at bounding box center [497, 393] width 206 height 54
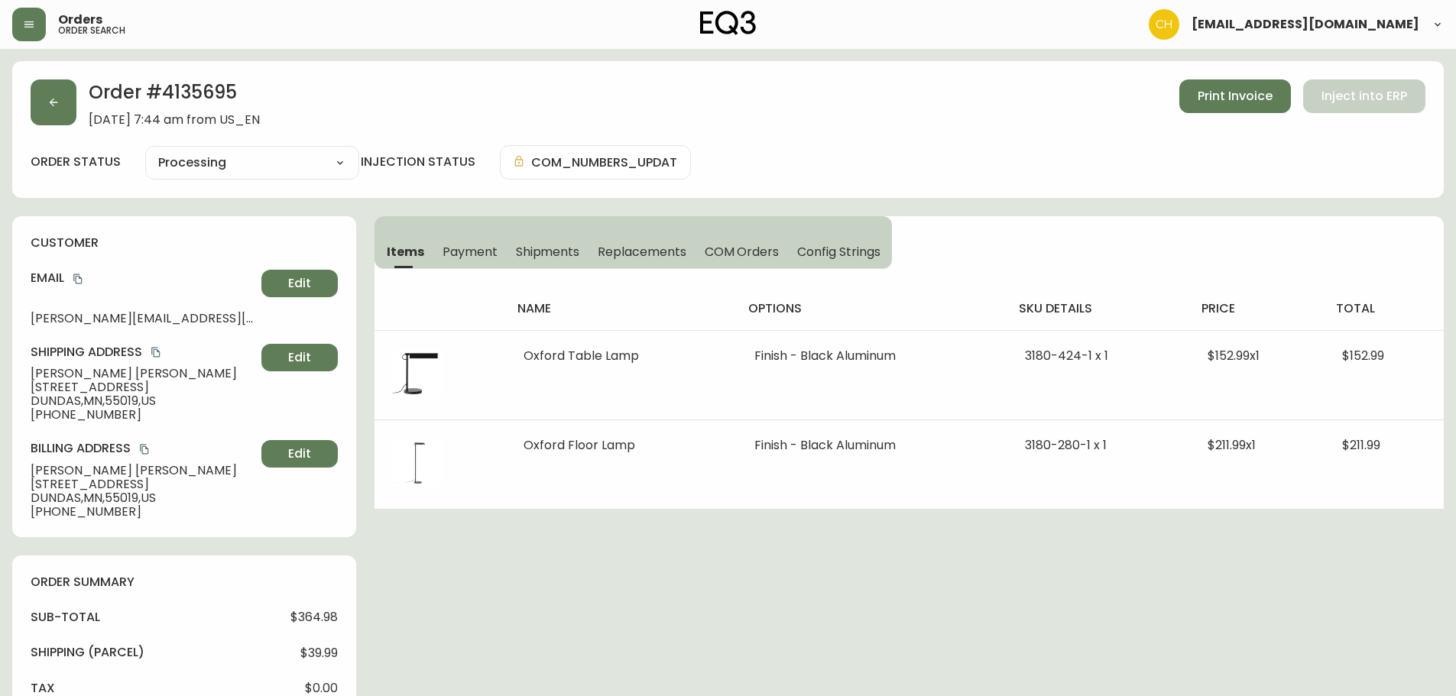
type input "Processing"
select select "PROCESSING"
click at [55, 112] on button "button" at bounding box center [54, 103] width 46 height 46
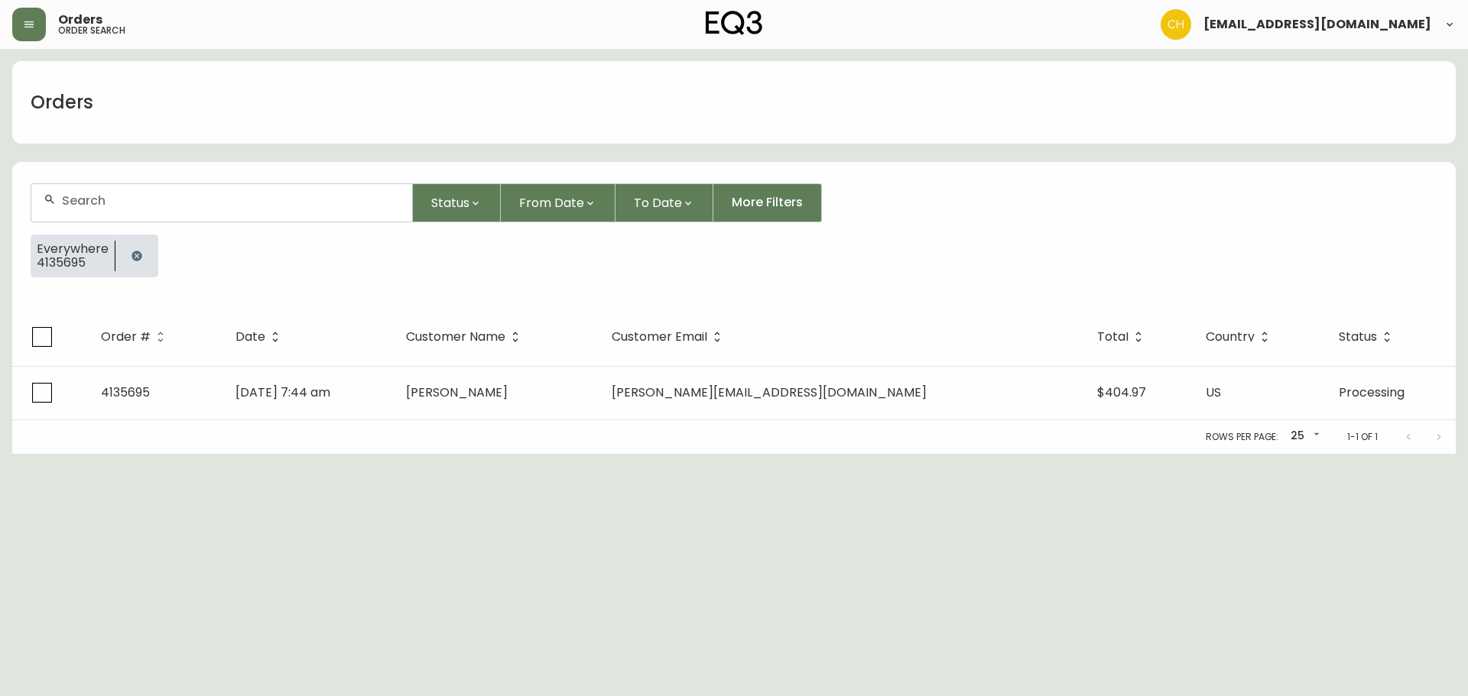
click at [88, 192] on div at bounding box center [221, 202] width 381 height 37
